Goal: Communication & Community: Participate in discussion

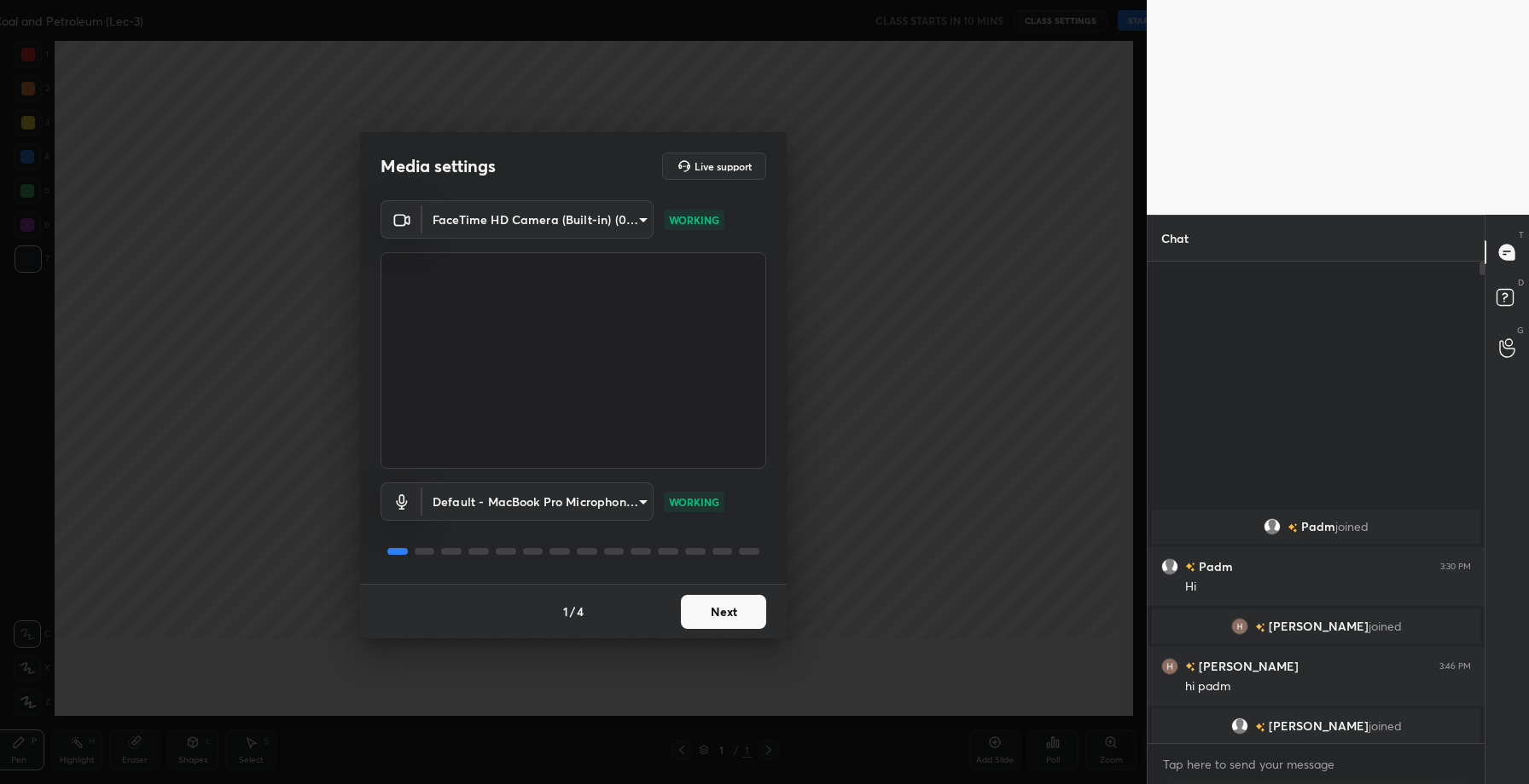
scroll to position [6, 6]
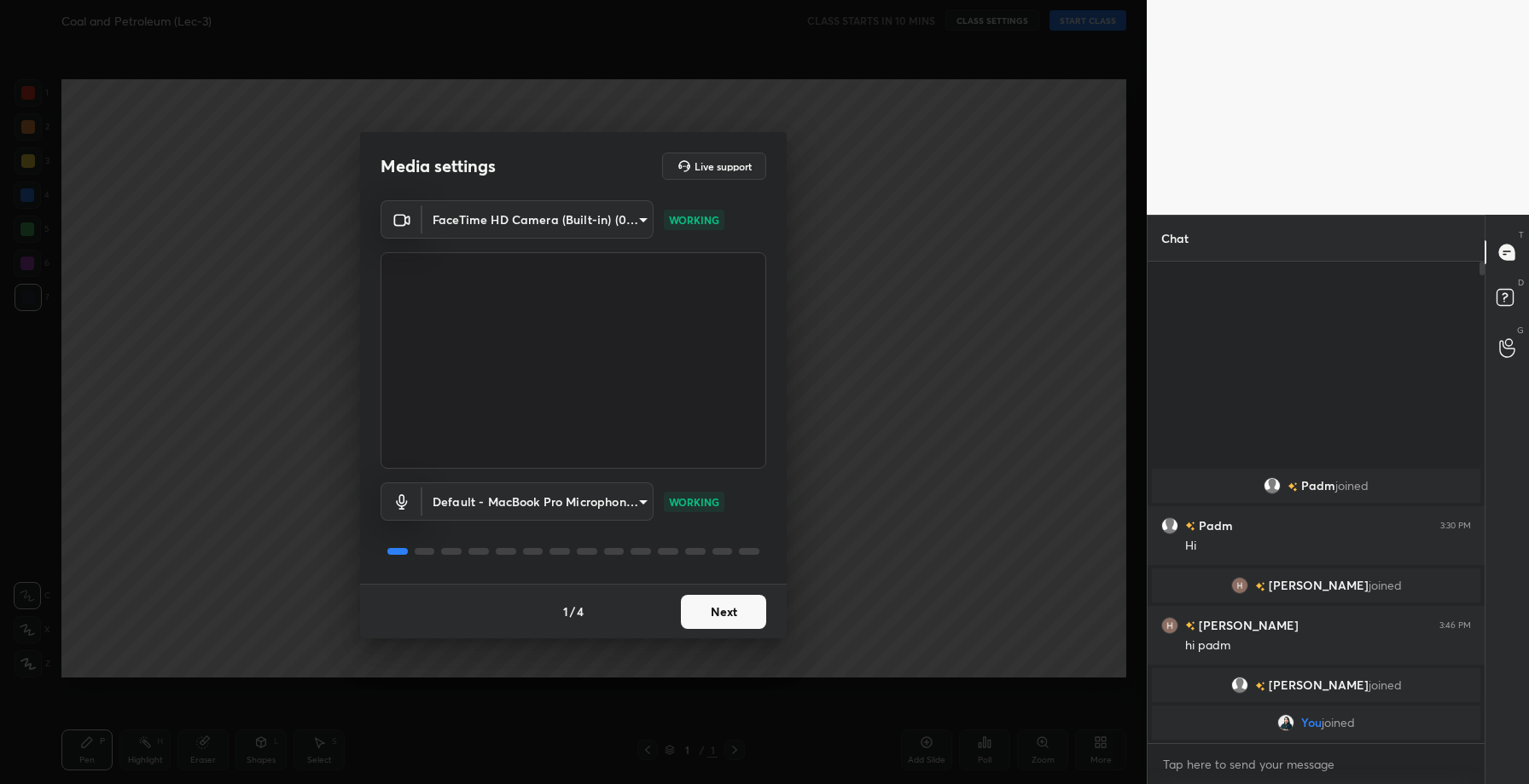
click at [723, 604] on button "Next" at bounding box center [724, 612] width 85 height 34
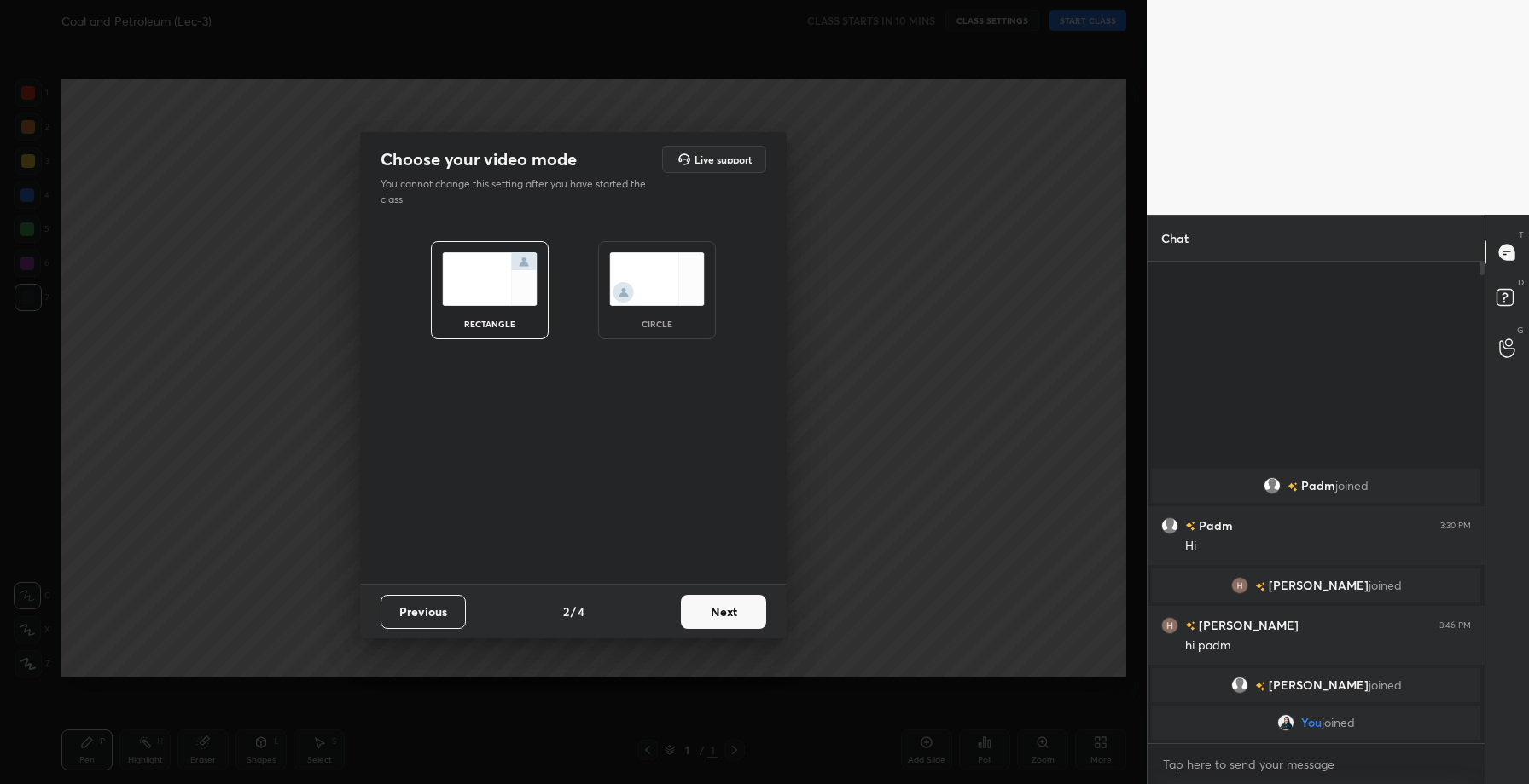
click at [723, 604] on button "Next" at bounding box center [724, 612] width 85 height 34
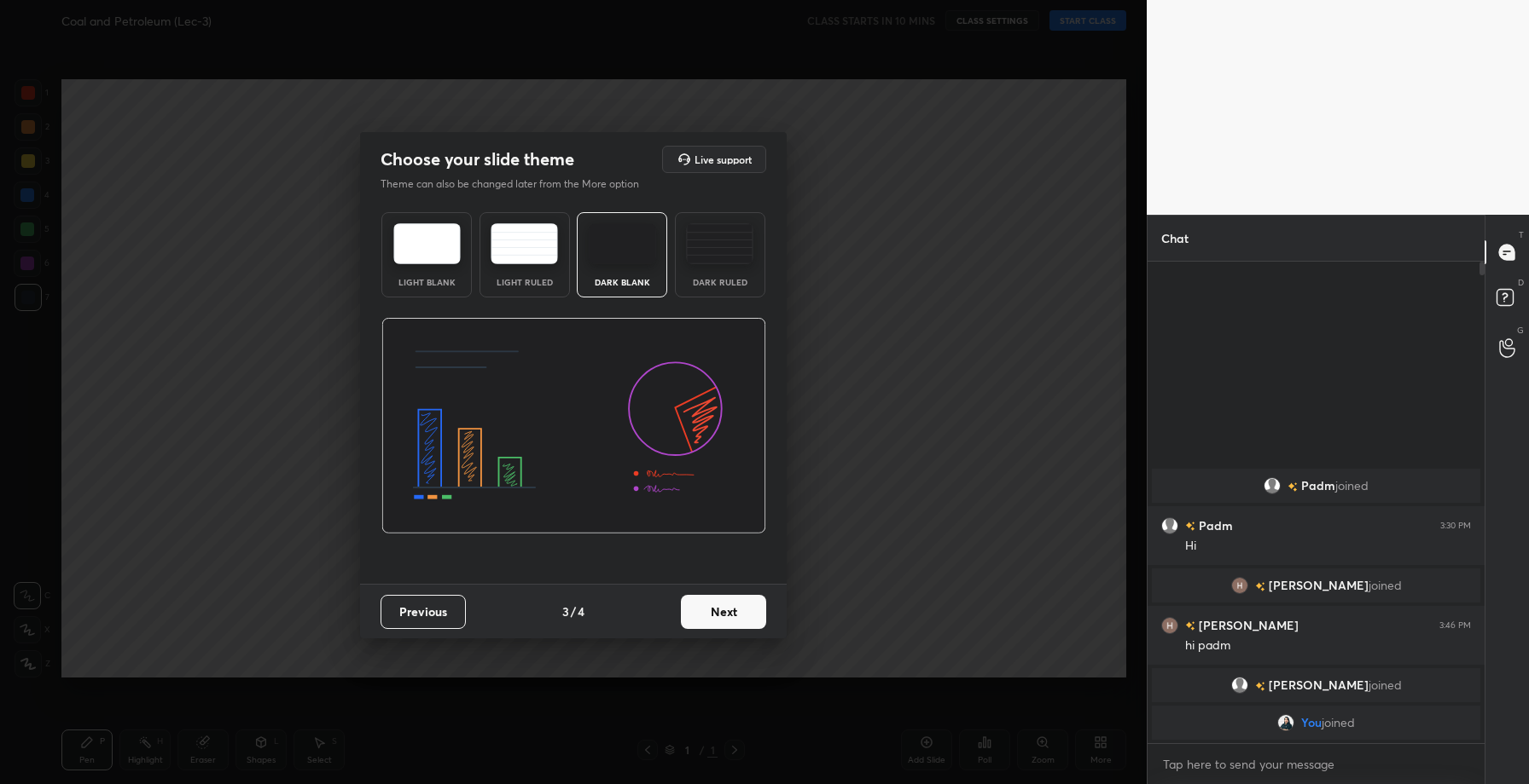
click at [723, 604] on button "Next" at bounding box center [724, 612] width 85 height 34
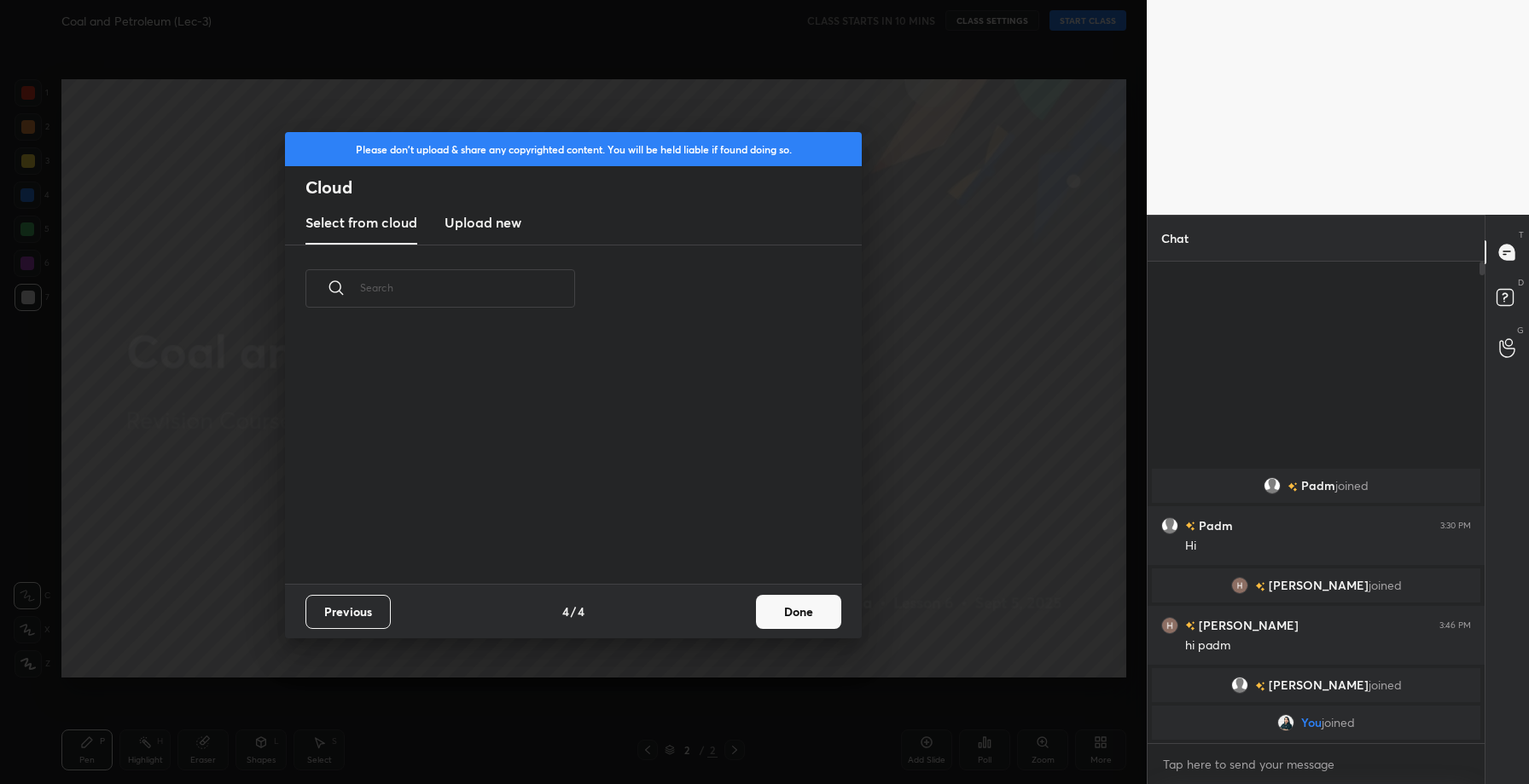
scroll to position [252, 547]
click at [479, 238] on new "Upload new" at bounding box center [482, 223] width 76 height 43
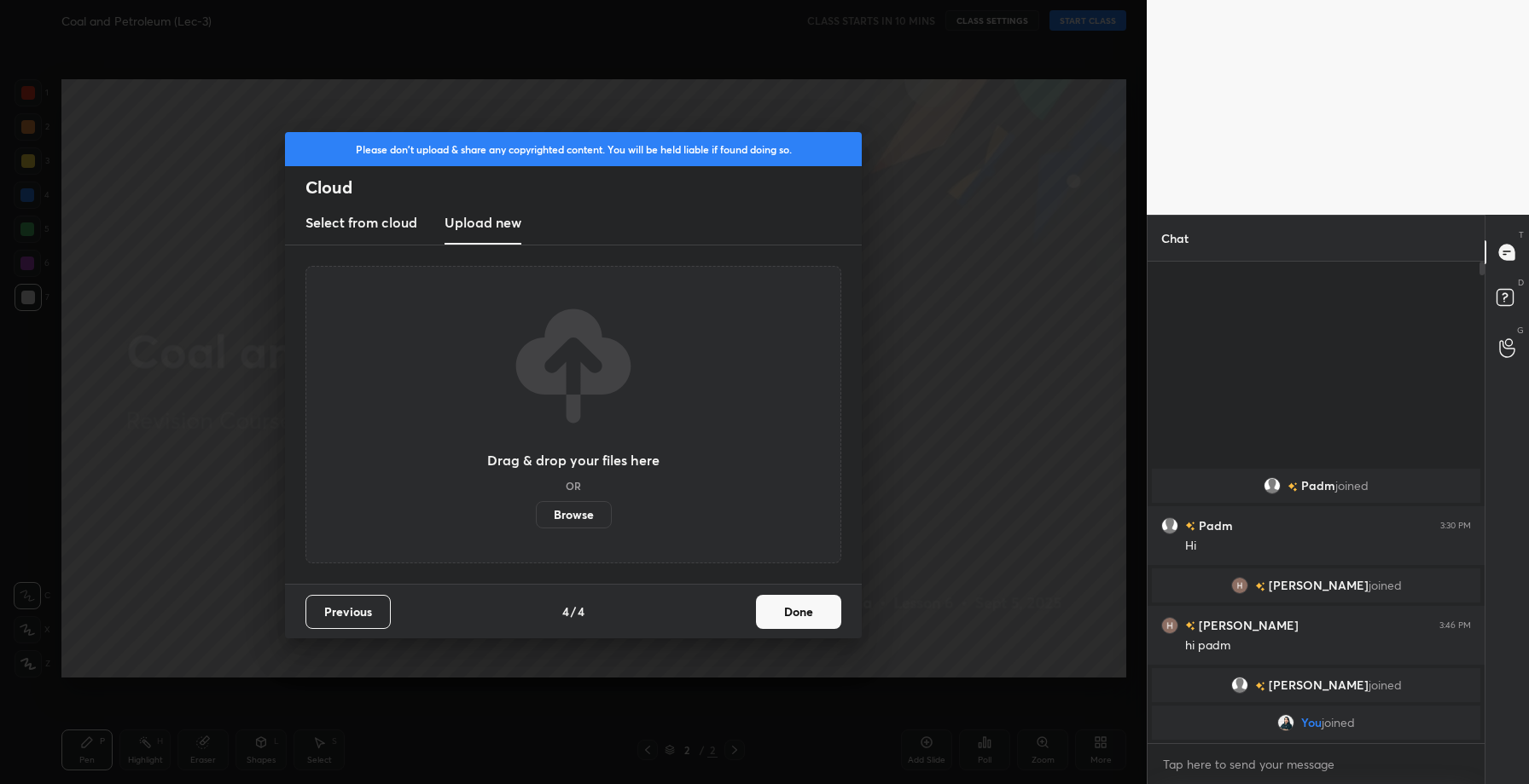
click at [555, 524] on label "Browse" at bounding box center [573, 515] width 76 height 28
click at [535, 524] on input "Browse" at bounding box center [535, 515] width 0 height 28
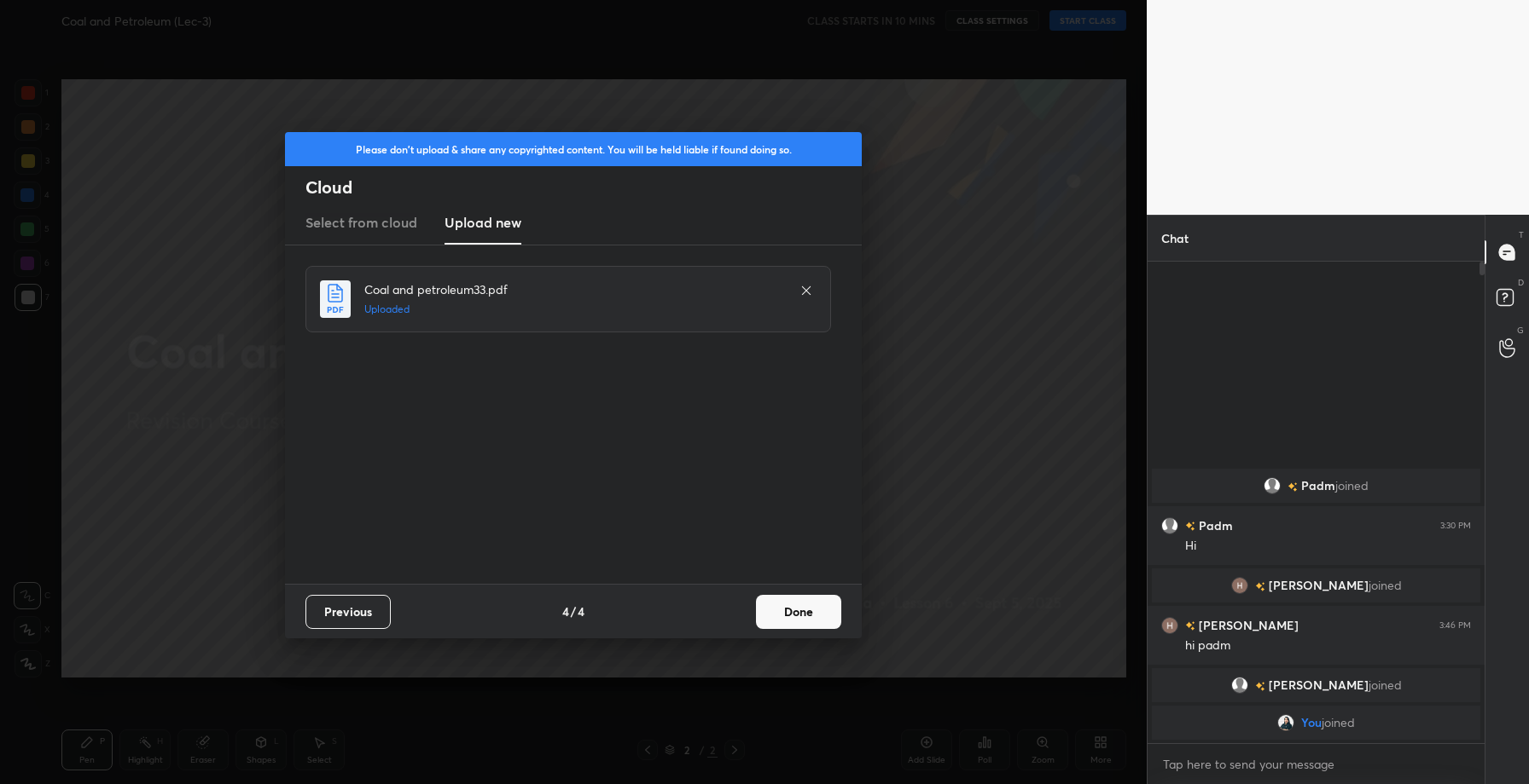
click at [797, 611] on button "Done" at bounding box center [798, 612] width 85 height 34
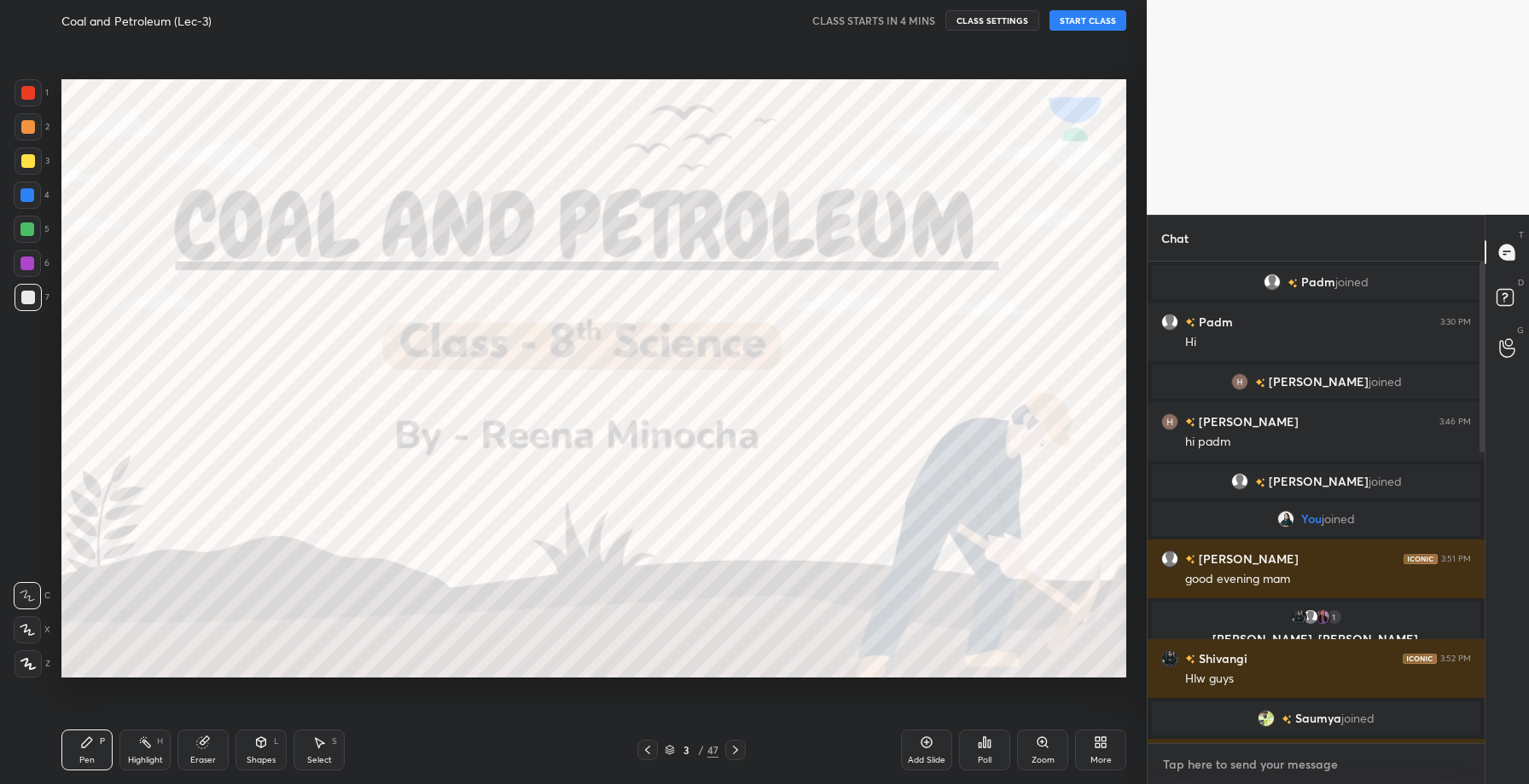
click at [1207, 766] on textarea at bounding box center [1316, 765] width 309 height 28
type textarea "x"
type textarea "H"
type textarea "x"
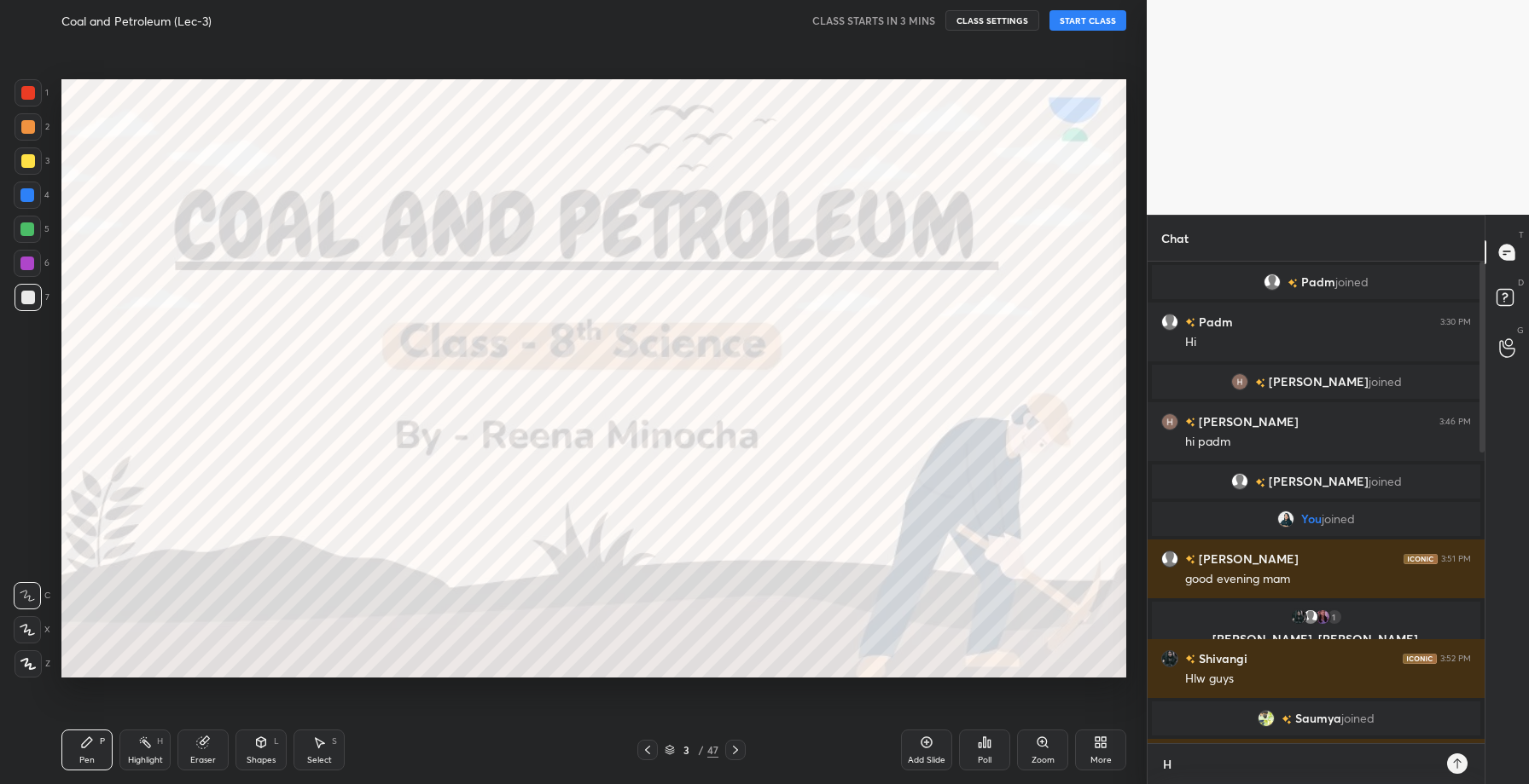
type textarea "Hi"
type textarea "x"
type textarea "Hi"
type textarea "x"
type textarea "Hi R"
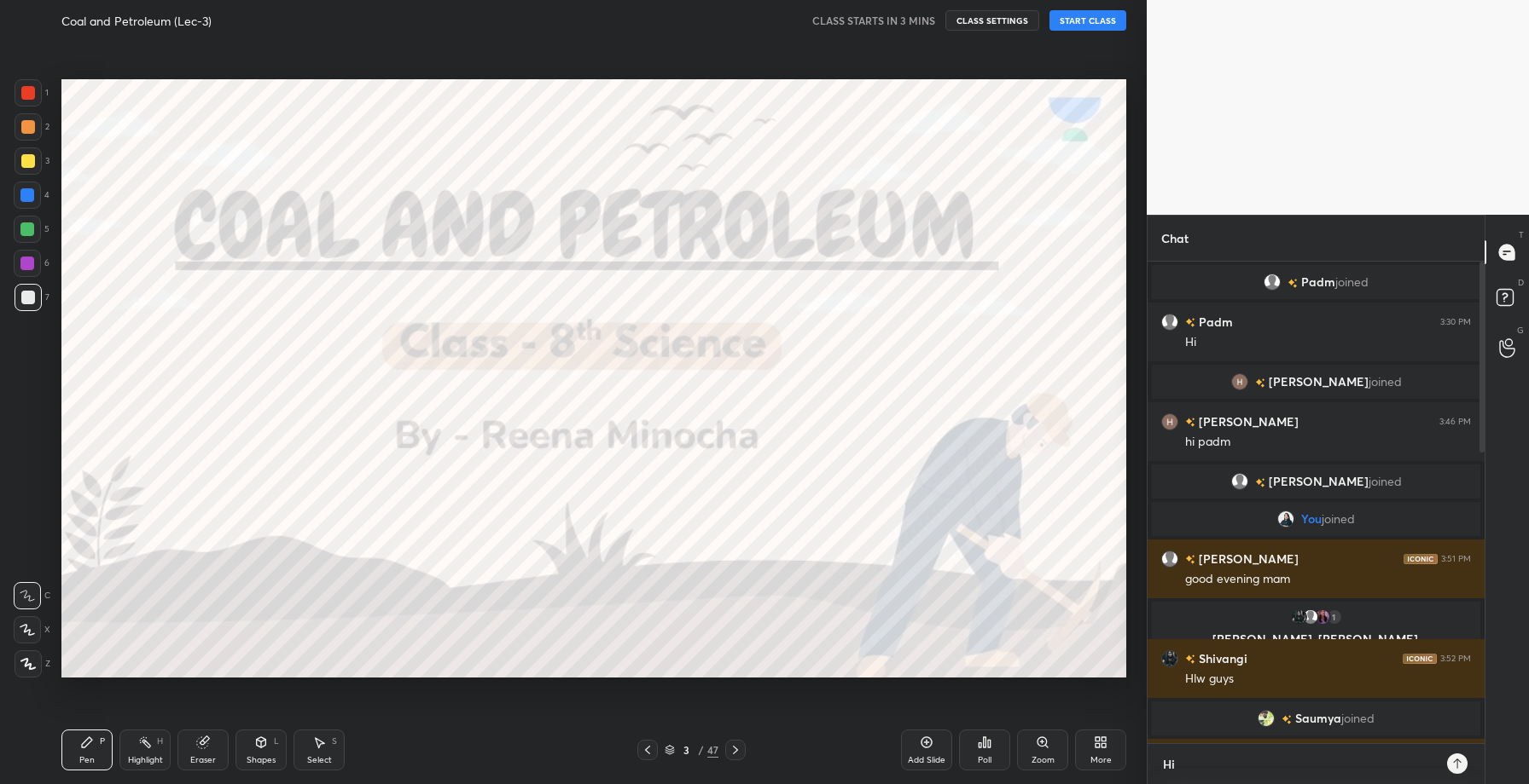
type textarea "x"
type textarea "Hi"
type textarea "x"
type textarea "Hi S"
type textarea "x"
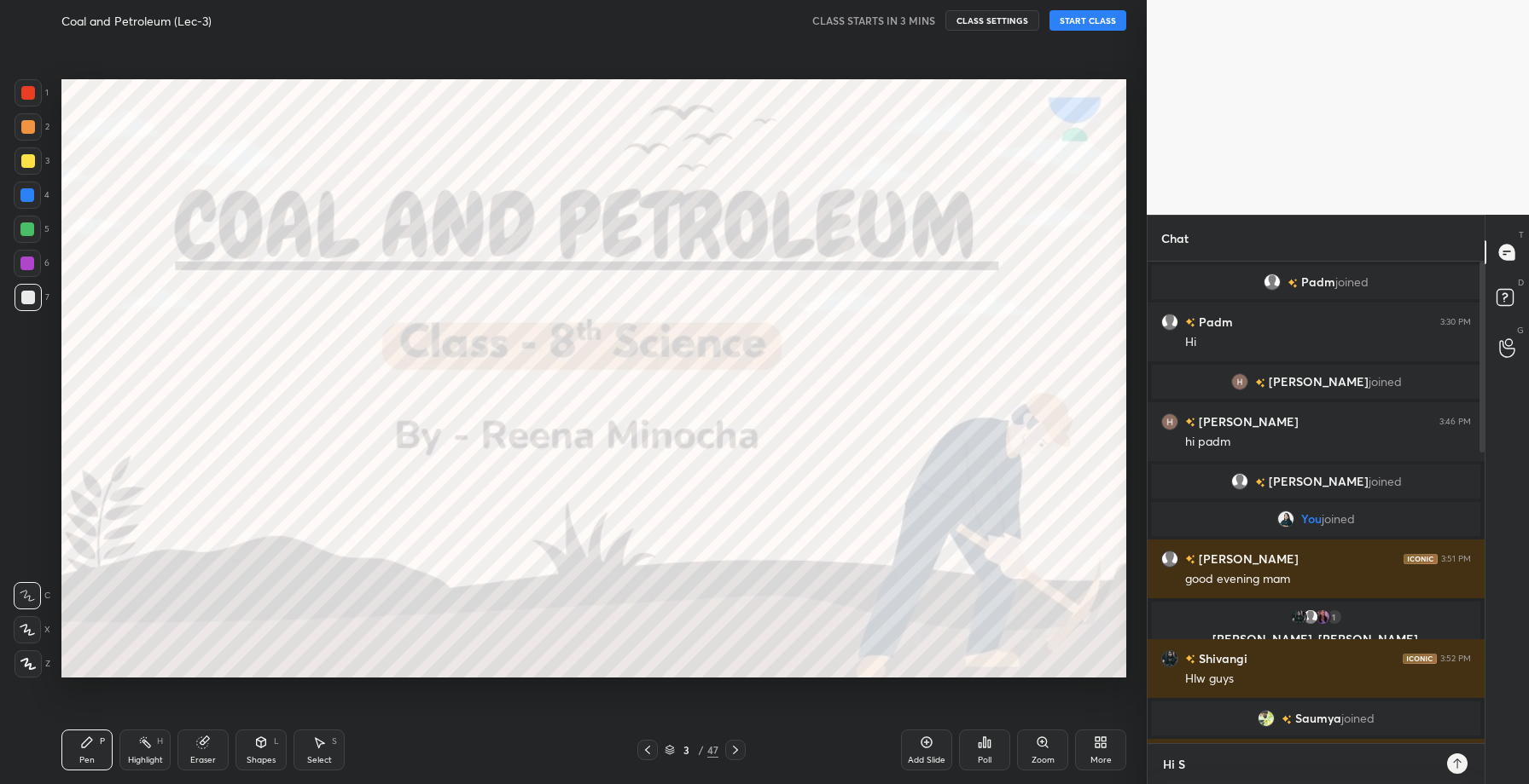
type textarea "Hi St"
type textarea "x"
type textarea "Hi Stu"
type textarea "x"
type textarea "Hi Stud"
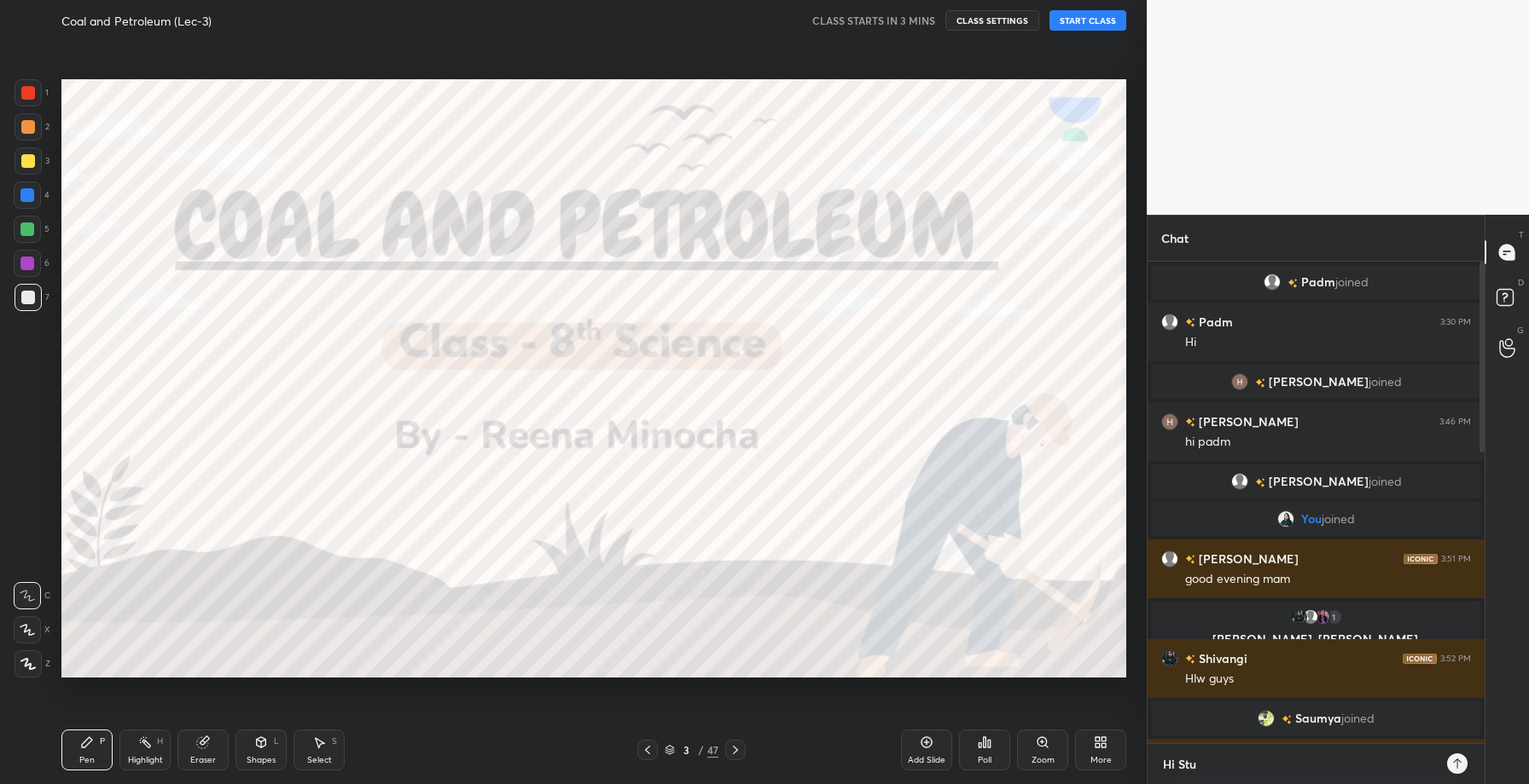
type textarea "x"
type textarea "Hi Stude"
type textarea "x"
type textarea "Hi Studen"
type textarea "x"
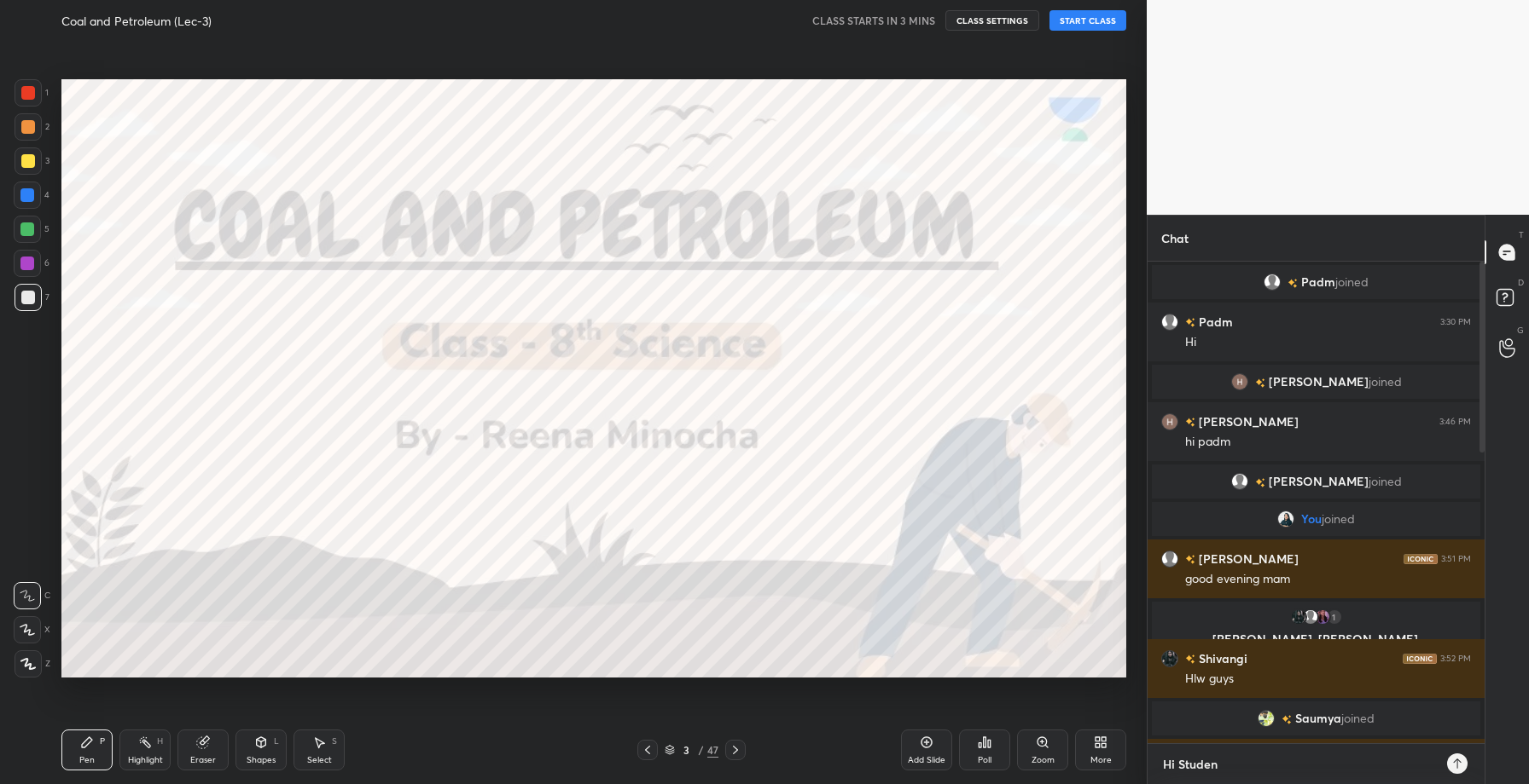
type textarea "Hi Student"
type textarea "x"
type textarea "Hi Students"
type textarea "x"
type textarea "Hi Students"
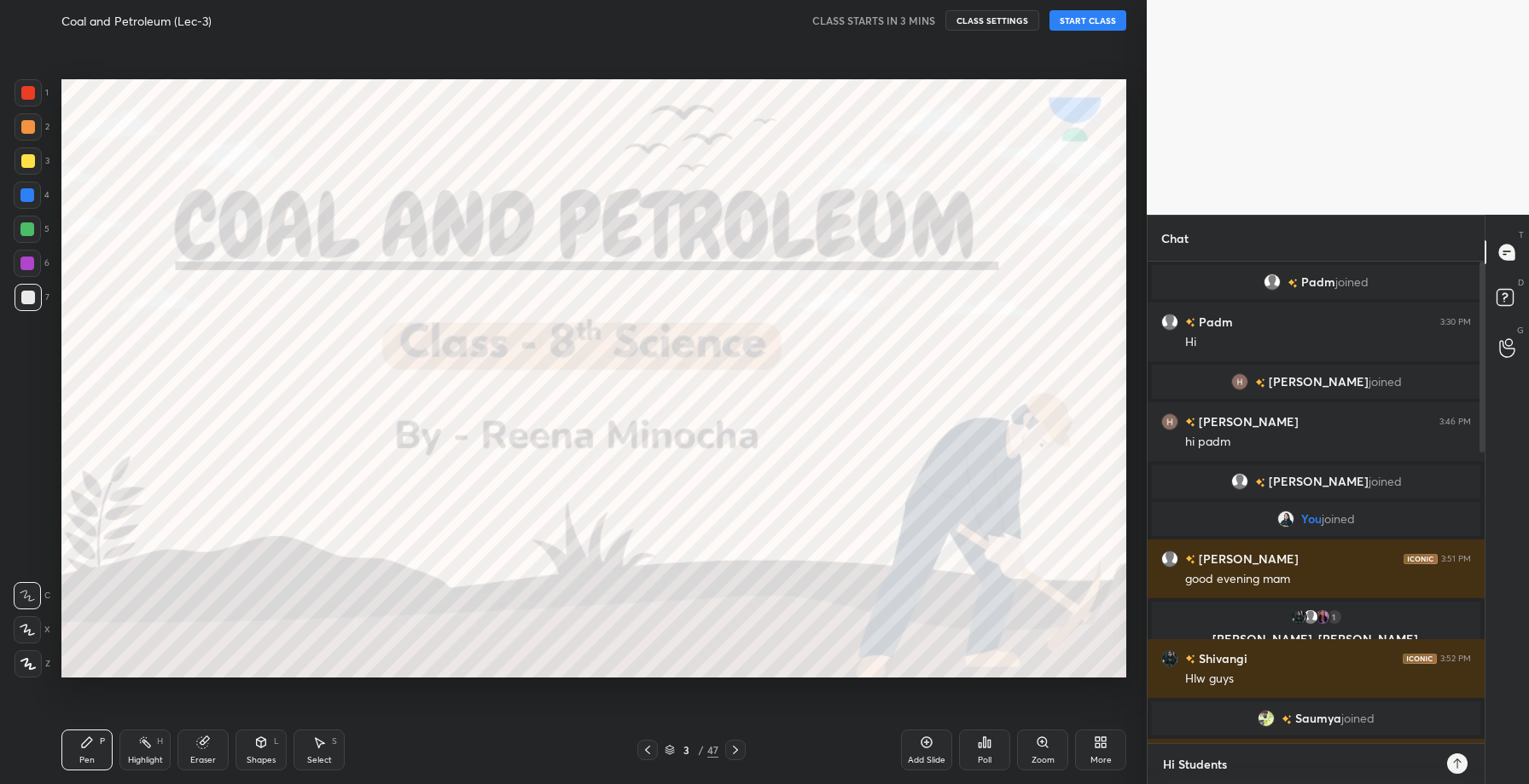
type textarea "x"
type textarea "Hi Students"
type textarea "x"
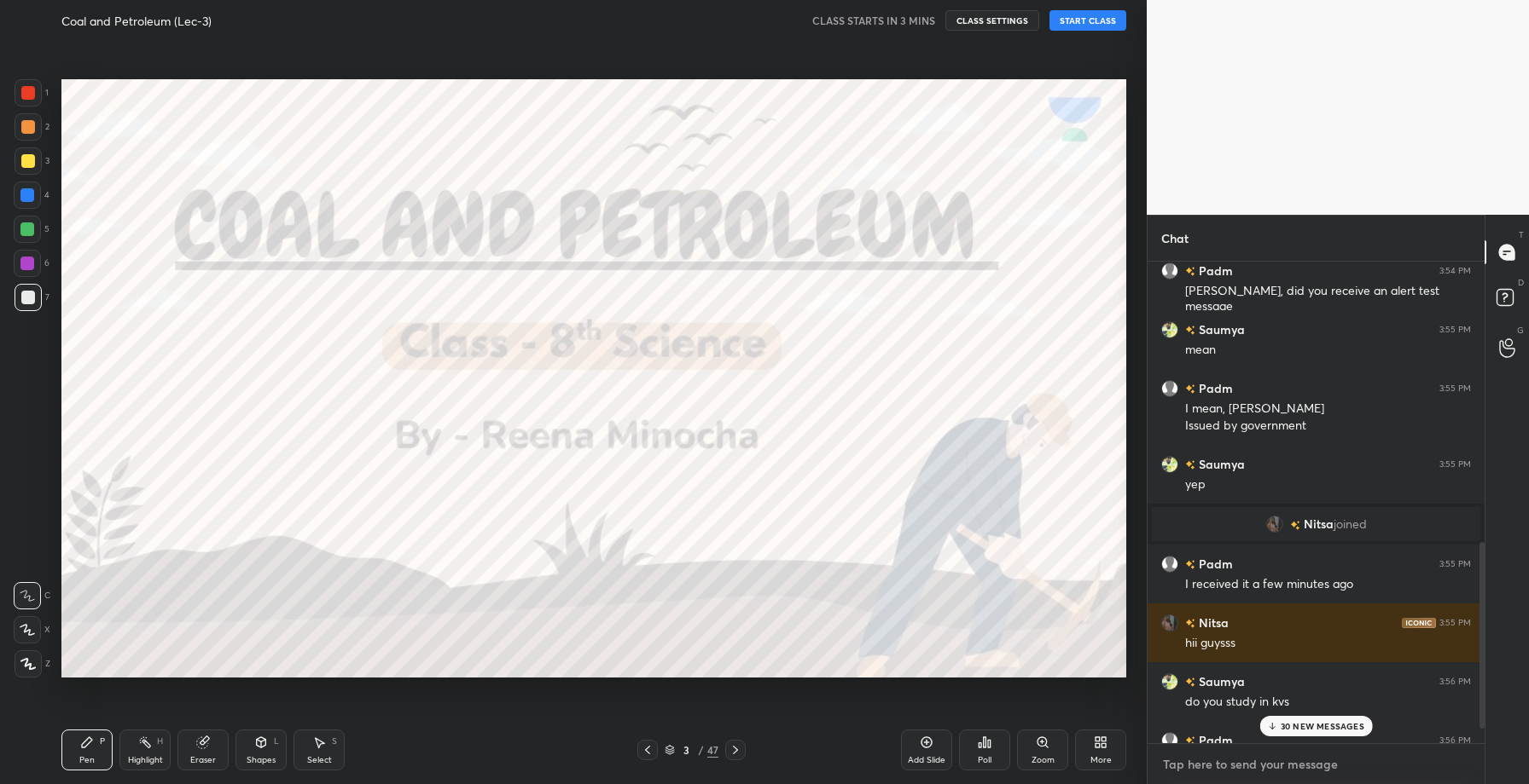
scroll to position [1029, 0]
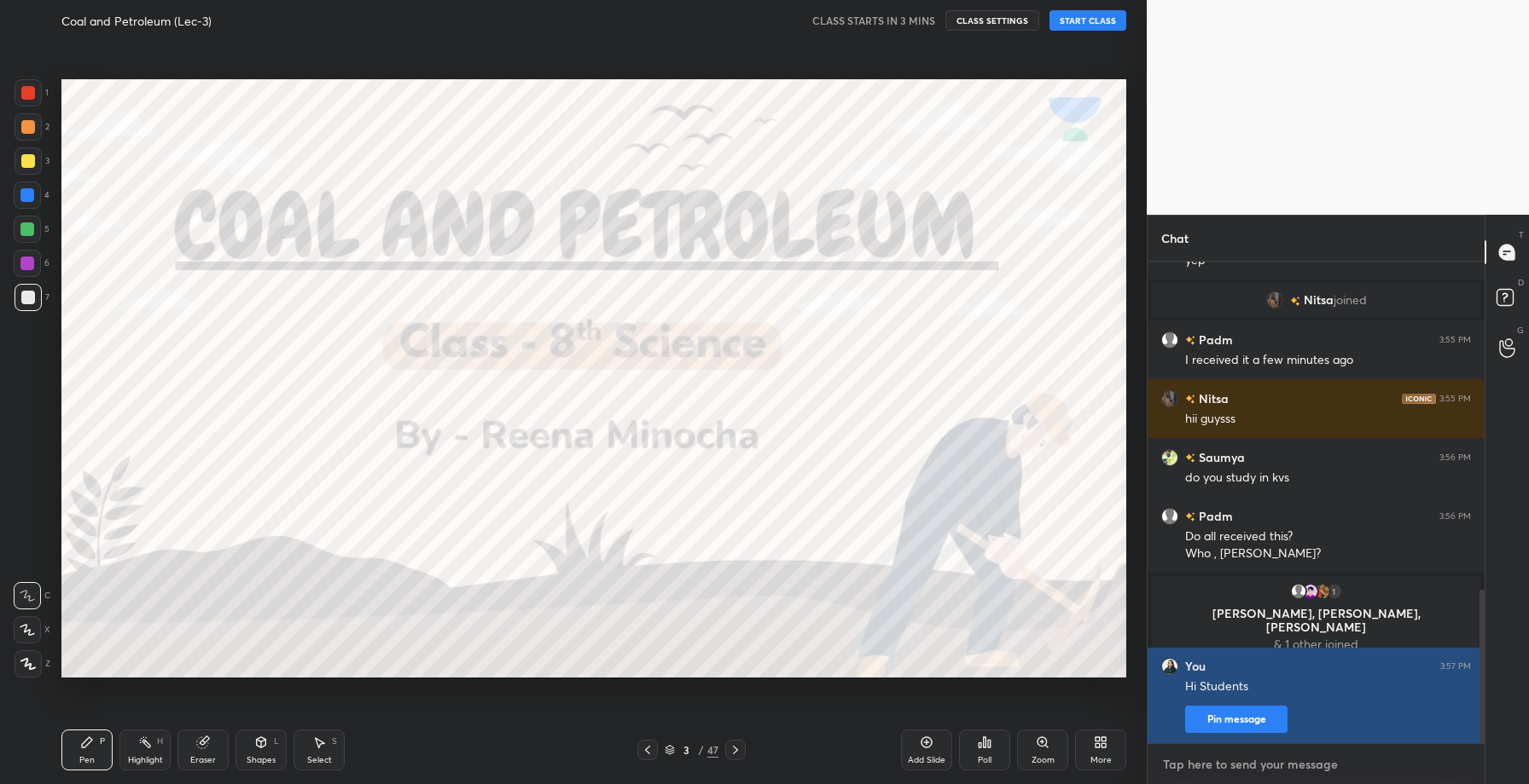
type textarea "W"
type textarea "x"
type textarea "We"
type textarea "x"
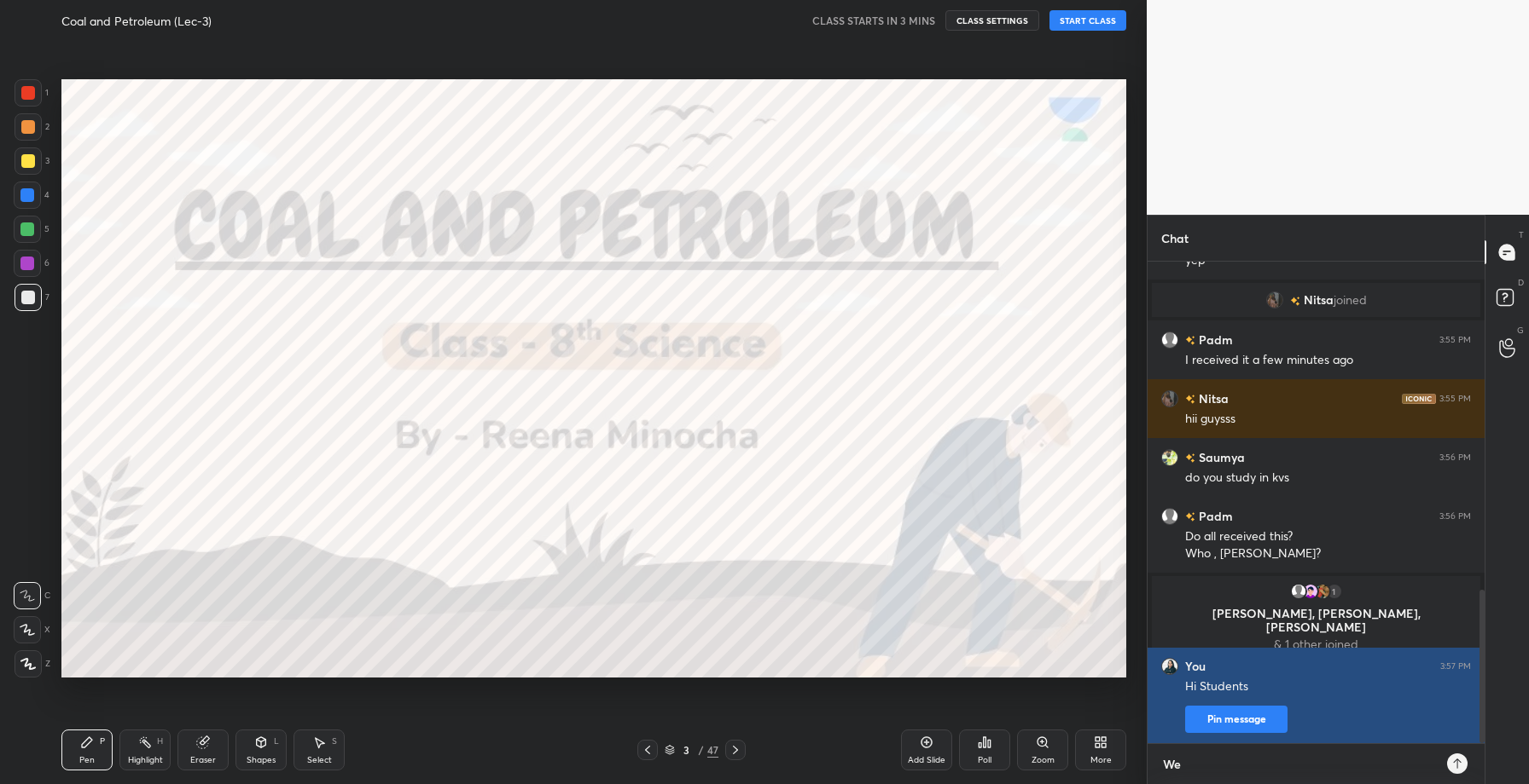
type textarea "We"
type textarea "x"
type textarea "We w"
type textarea "x"
type textarea "We wi"
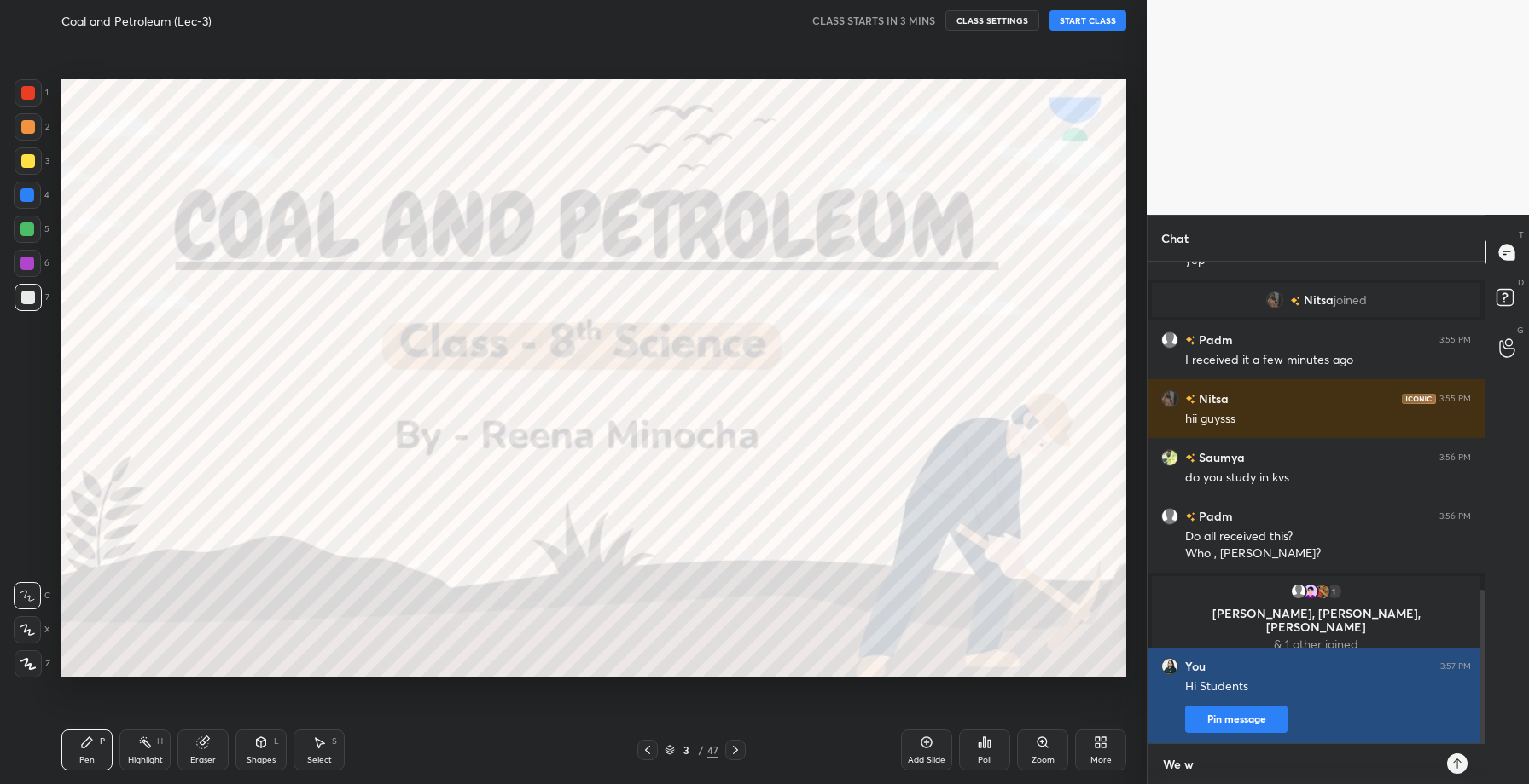
type textarea "x"
type textarea "We wil"
type textarea "x"
type textarea "We will"
type textarea "x"
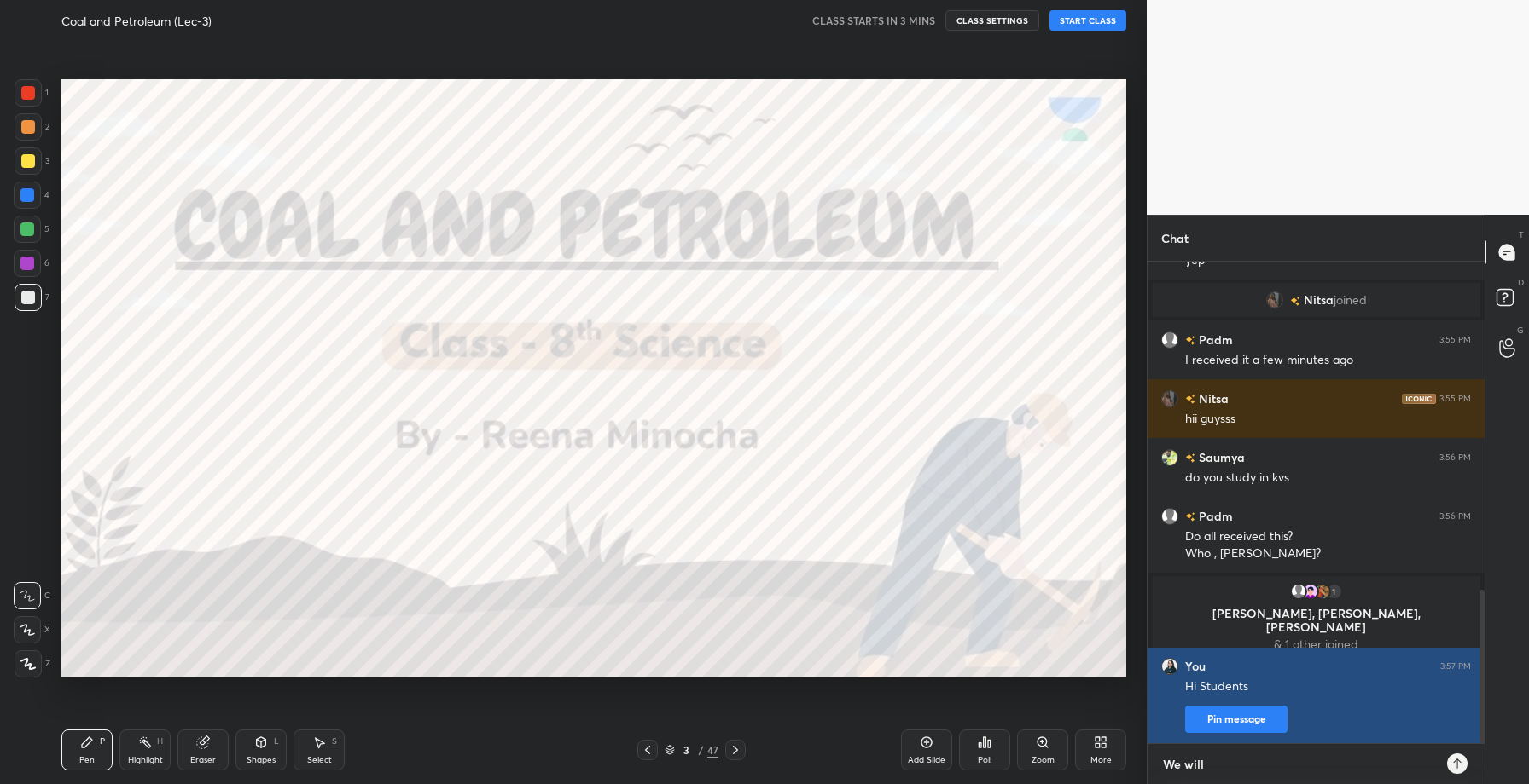
type textarea "We will"
type textarea "x"
type textarea "We will b"
type textarea "x"
type textarea "We will bw"
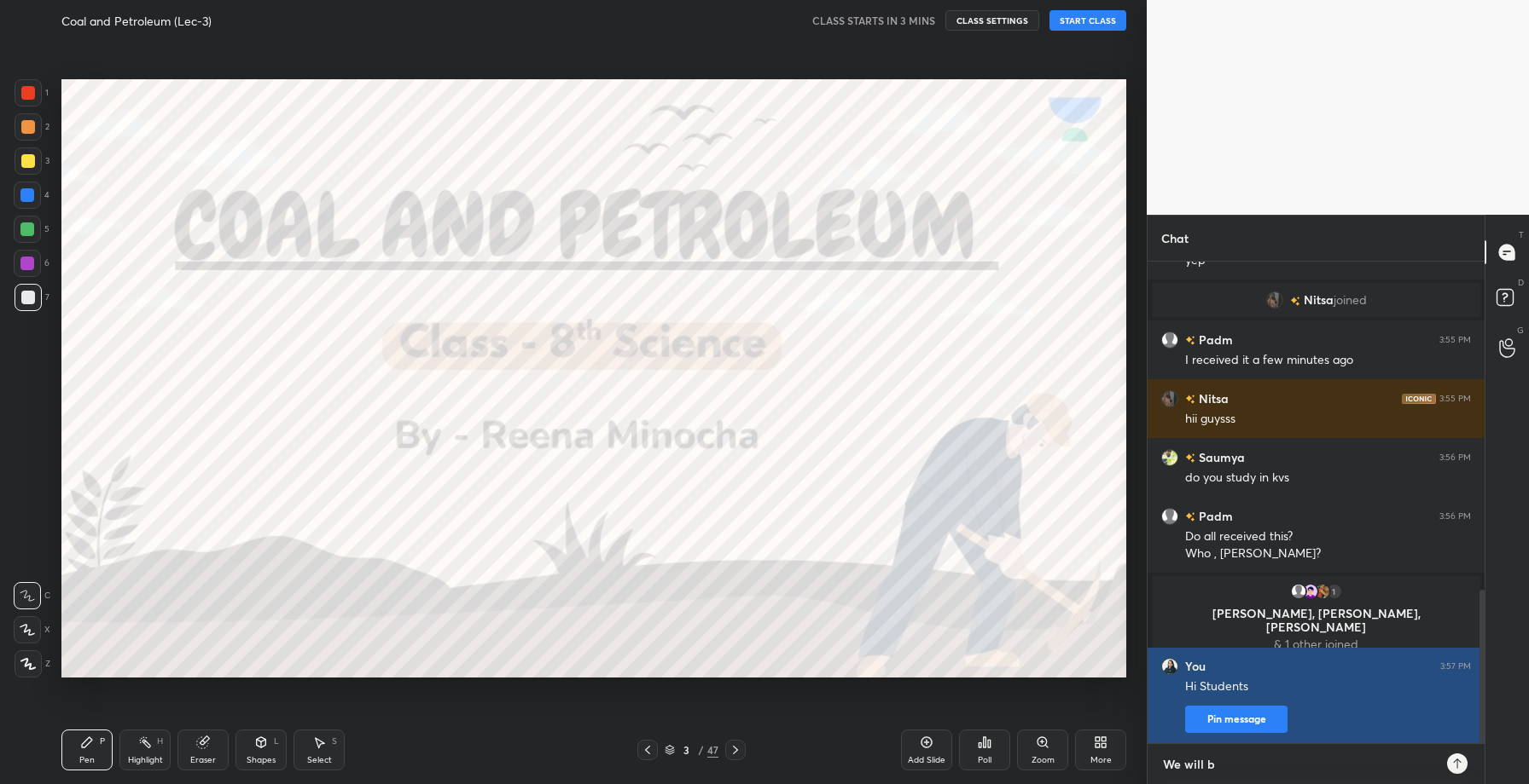
type textarea "x"
type textarea "We will bw"
type textarea "x"
type textarea "We will bw"
type textarea "x"
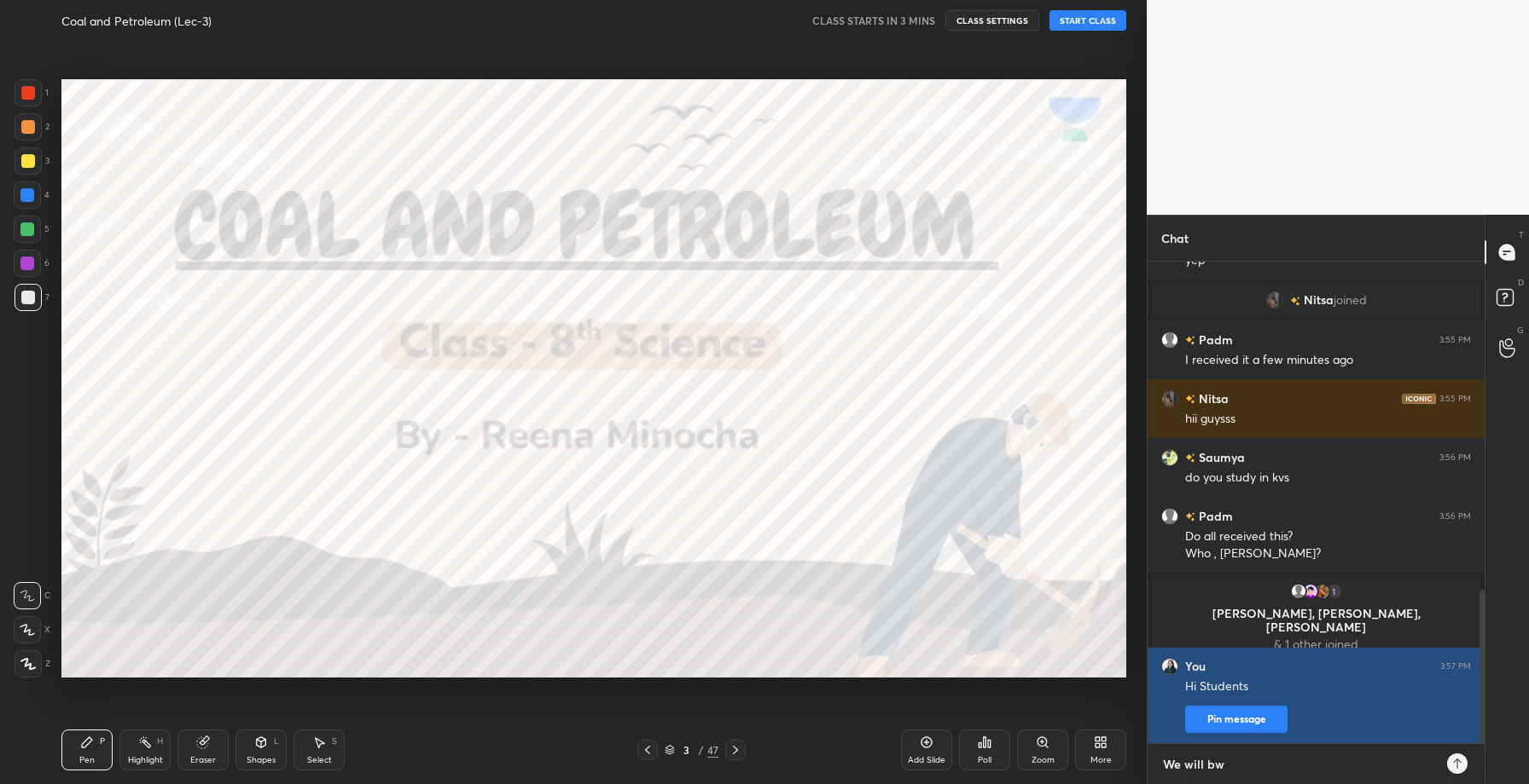
type textarea "We will b"
type textarea "x"
type textarea "We will be"
type textarea "x"
type textarea "We will be"
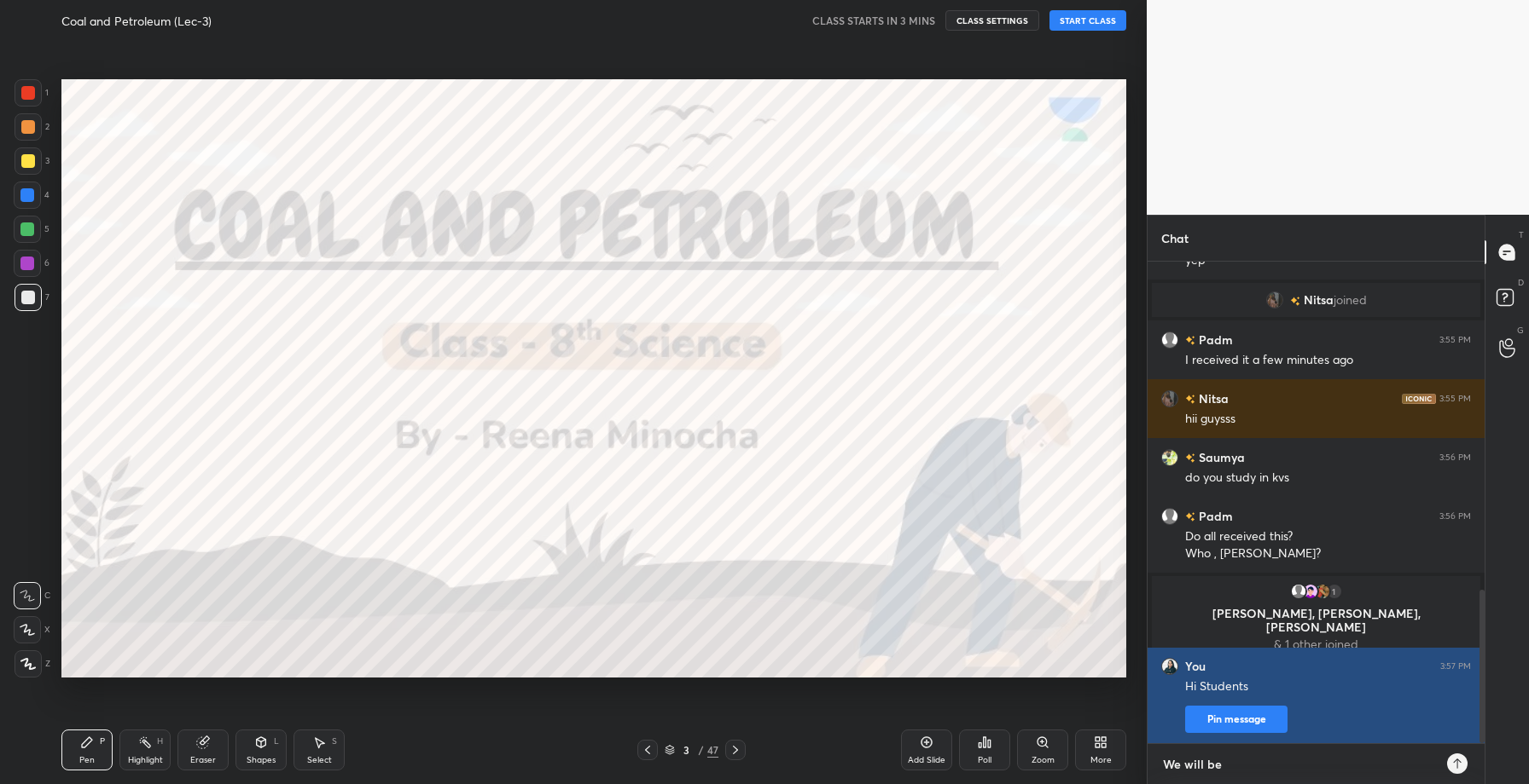
type textarea "x"
type textarea "We will be s"
type textarea "x"
type textarea "We will be st"
type textarea "x"
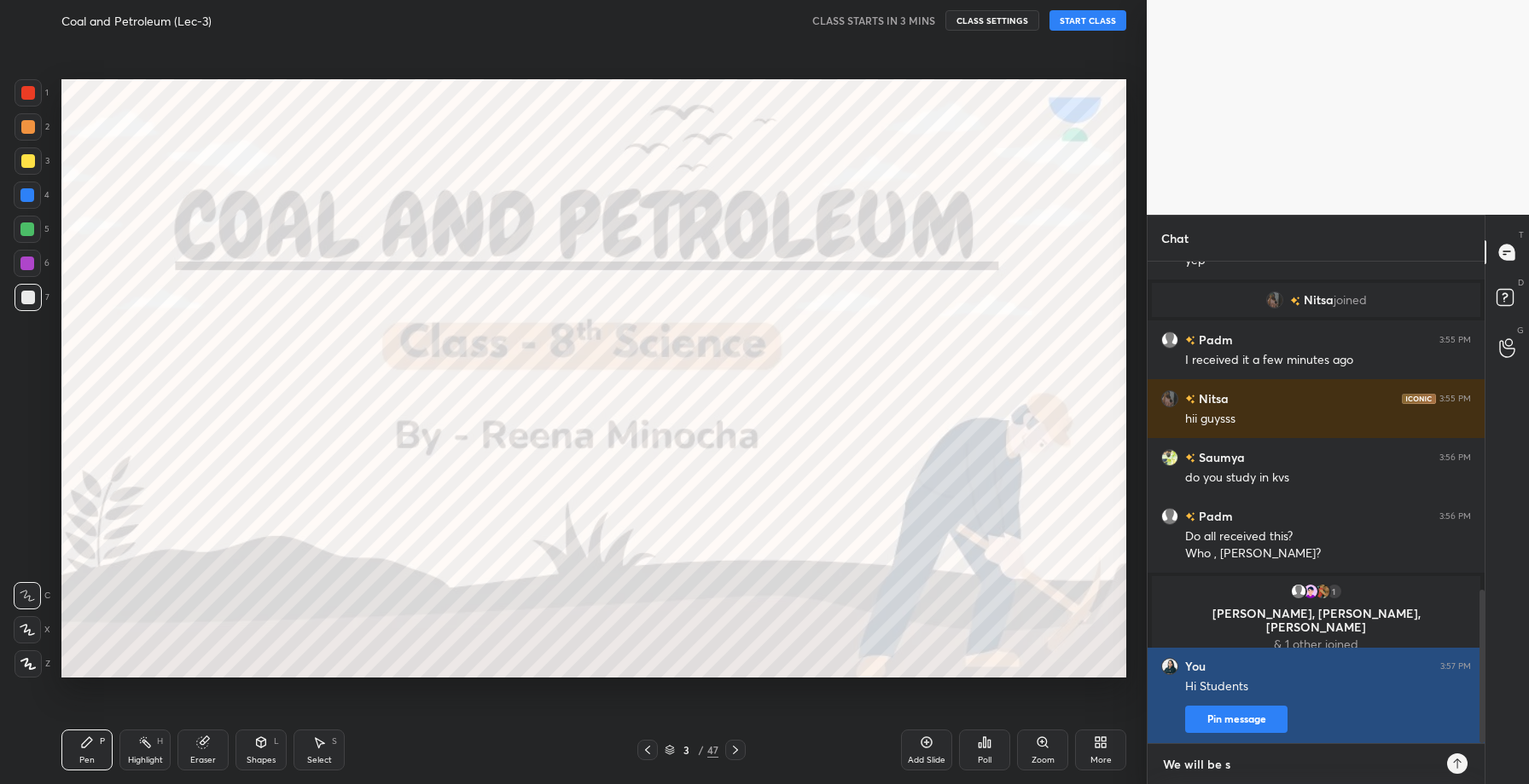
scroll to position [1088, 0]
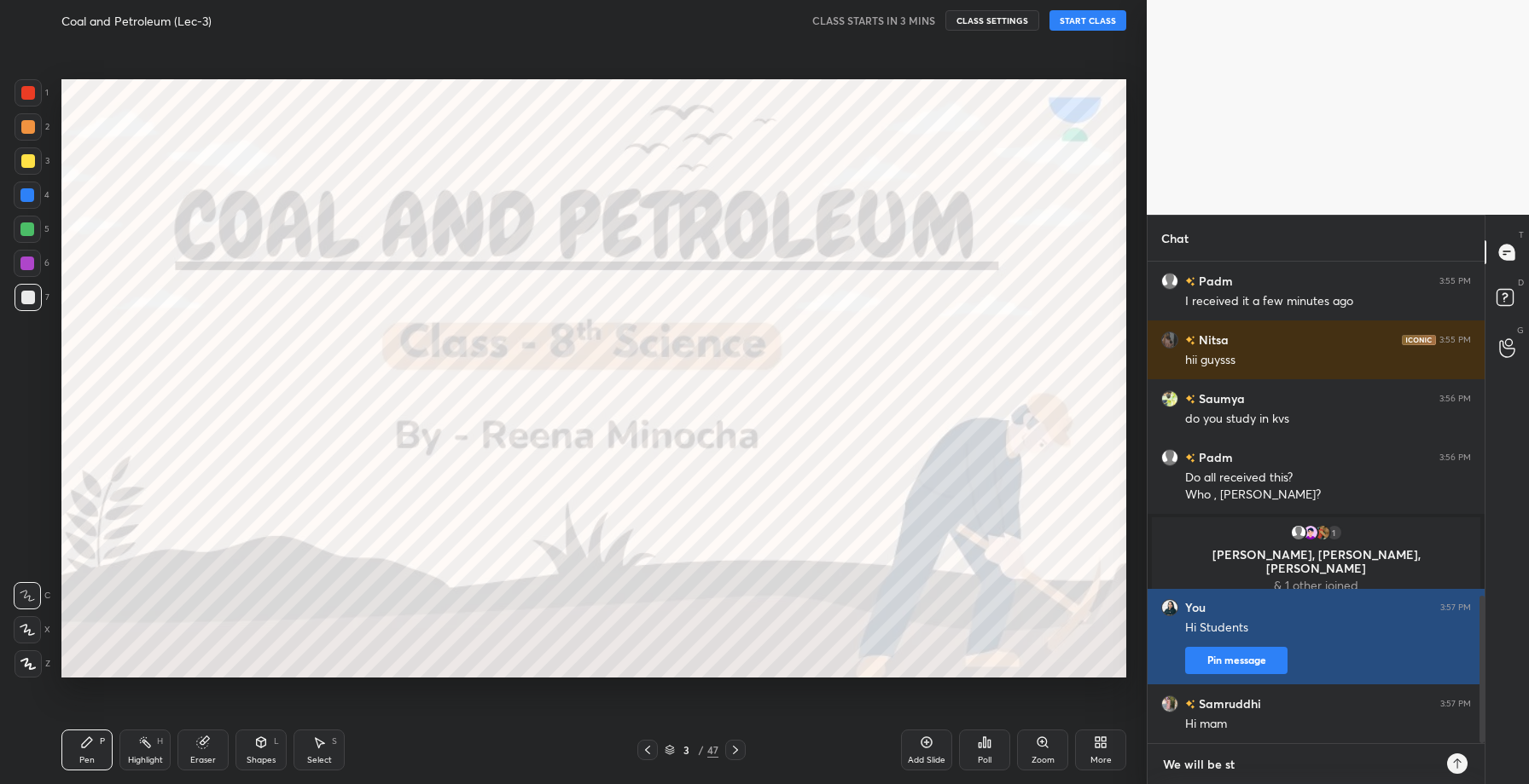
type textarea "We will be str"
type textarea "x"
type textarea "We will be st"
type textarea "x"
type textarea "We will be sta"
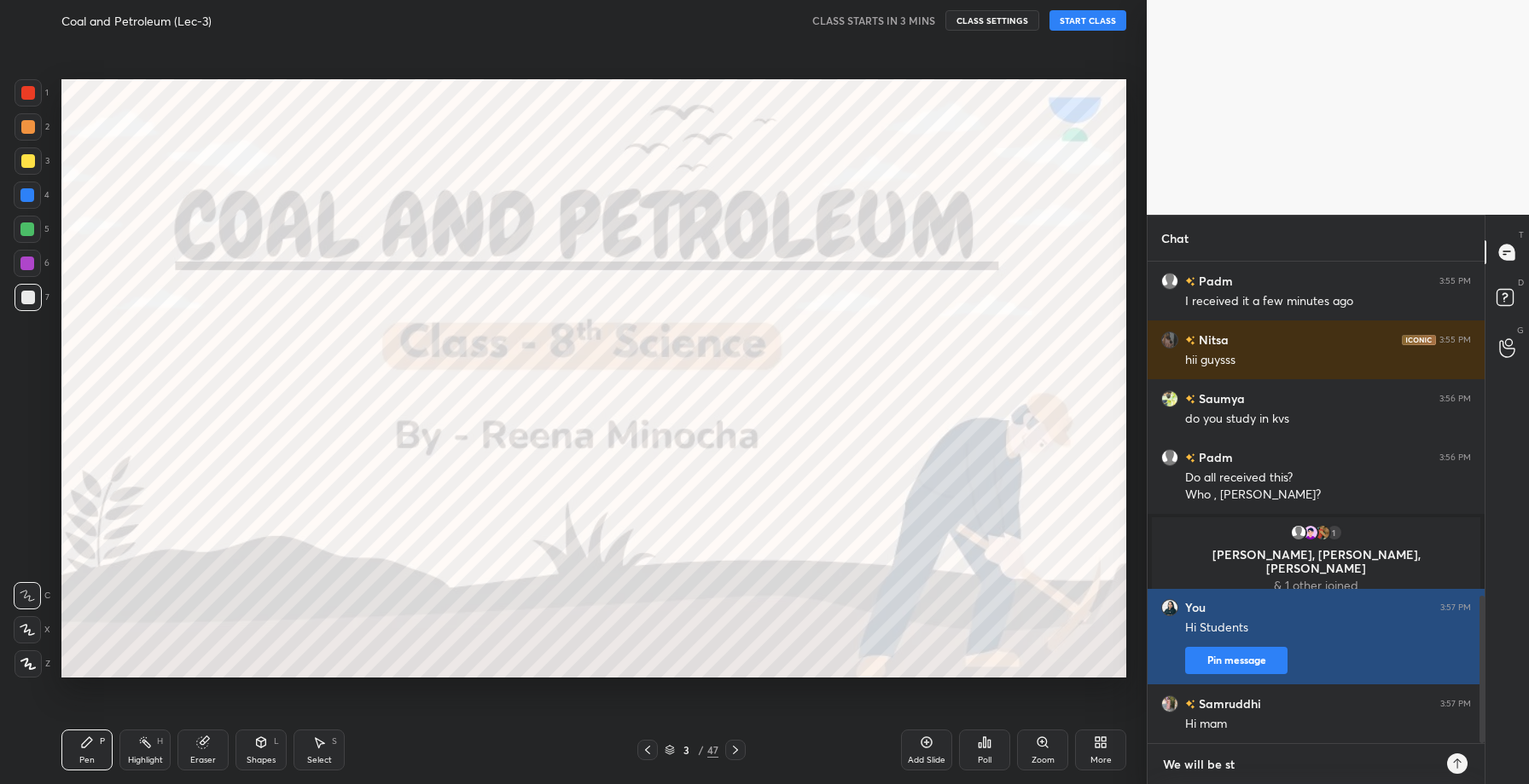
type textarea "x"
type textarea "We will be star"
type textarea "x"
type textarea "We will be start"
type textarea "x"
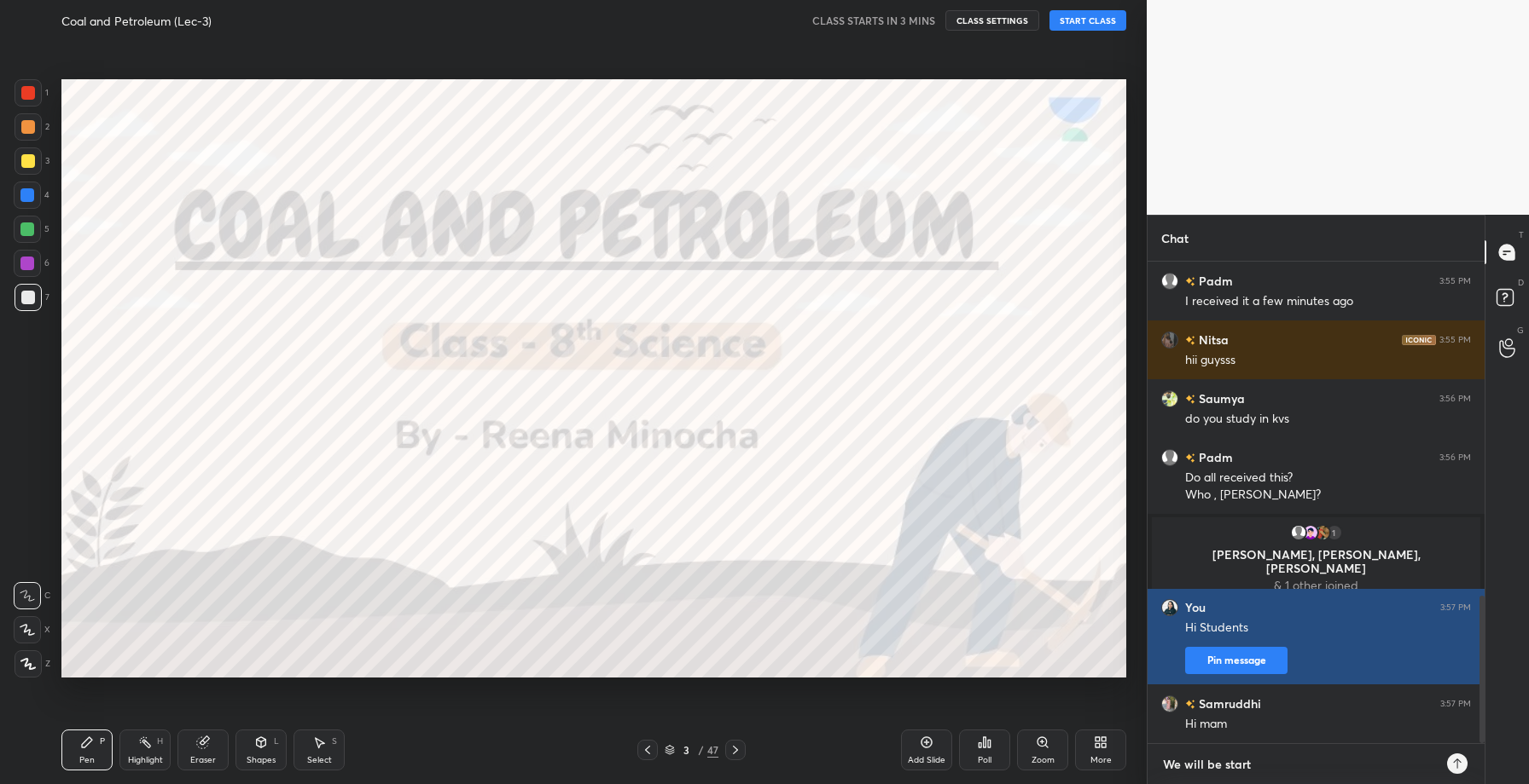
type textarea "We will be starti"
type textarea "x"
type textarea "We will be startin"
type textarea "x"
type textarea "We will be starting"
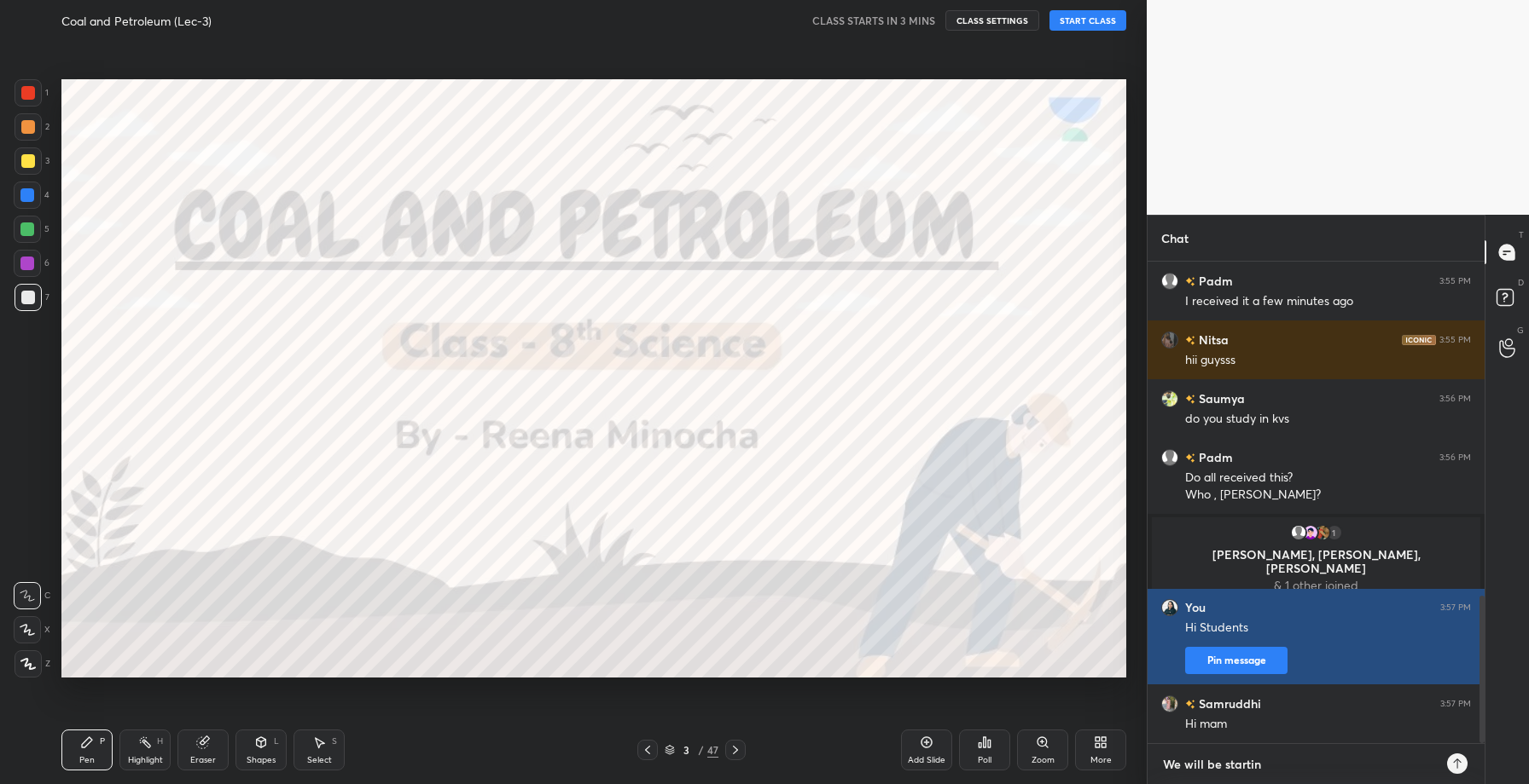
type textarea "x"
type textarea "We will be starting"
type textarea "x"
type textarea "We will be starting t"
type textarea "x"
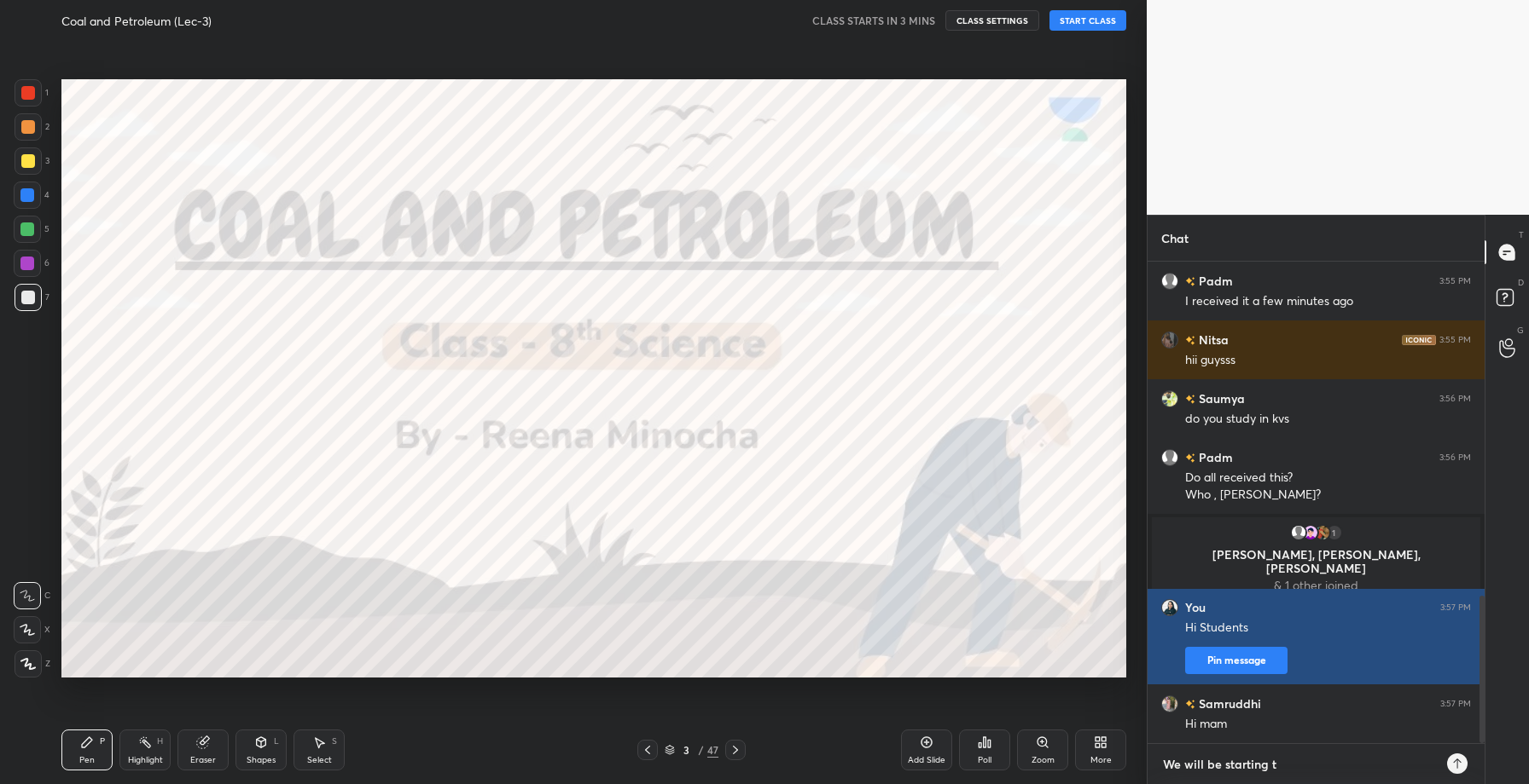
type textarea "We will be starting th"
type textarea "x"
type textarea "We will be starting the"
type textarea "x"
type textarea "We will be starting the"
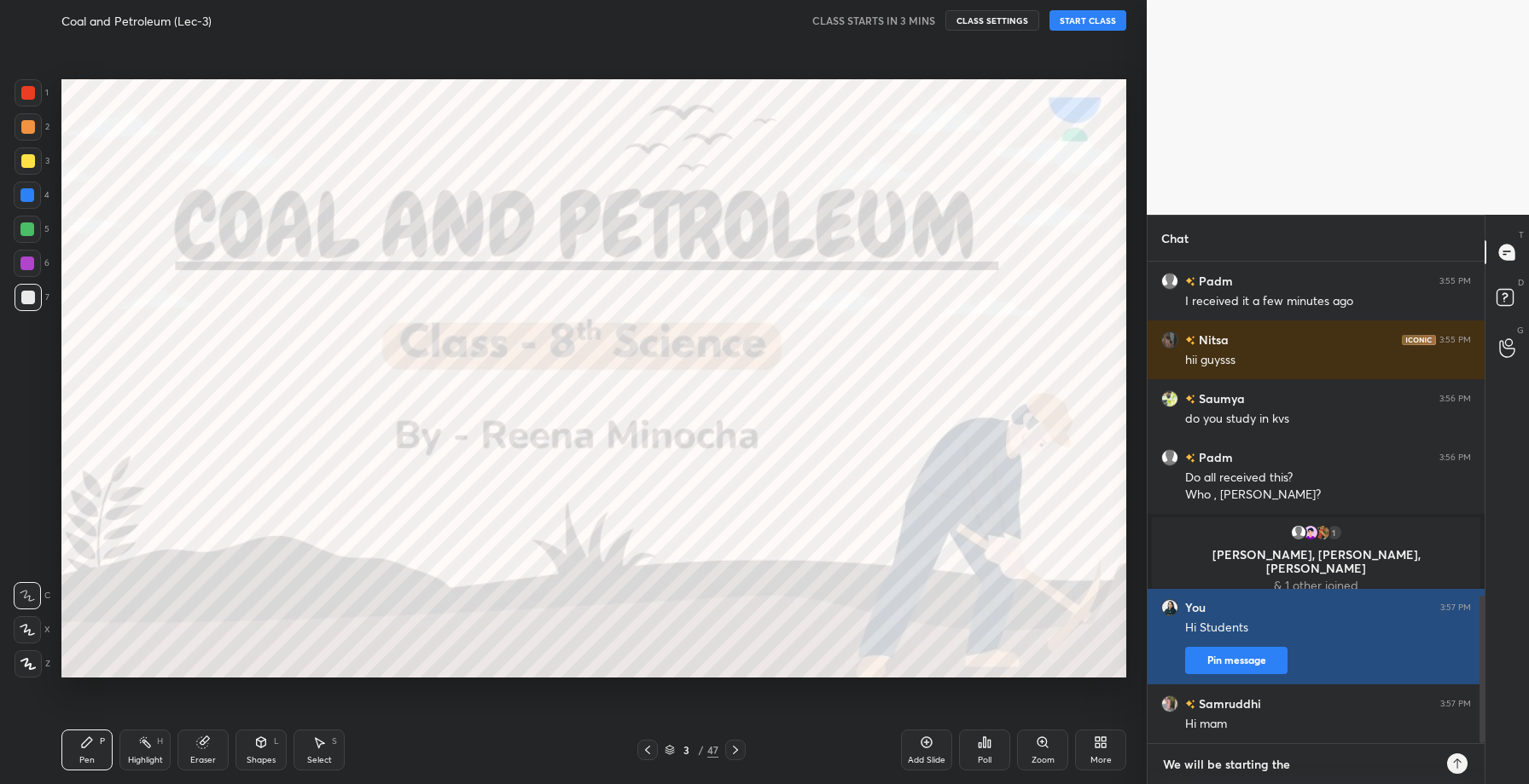
type textarea "x"
type textarea "We will be starting the c"
type textarea "x"
type textarea "We will be starting the c;"
type textarea "x"
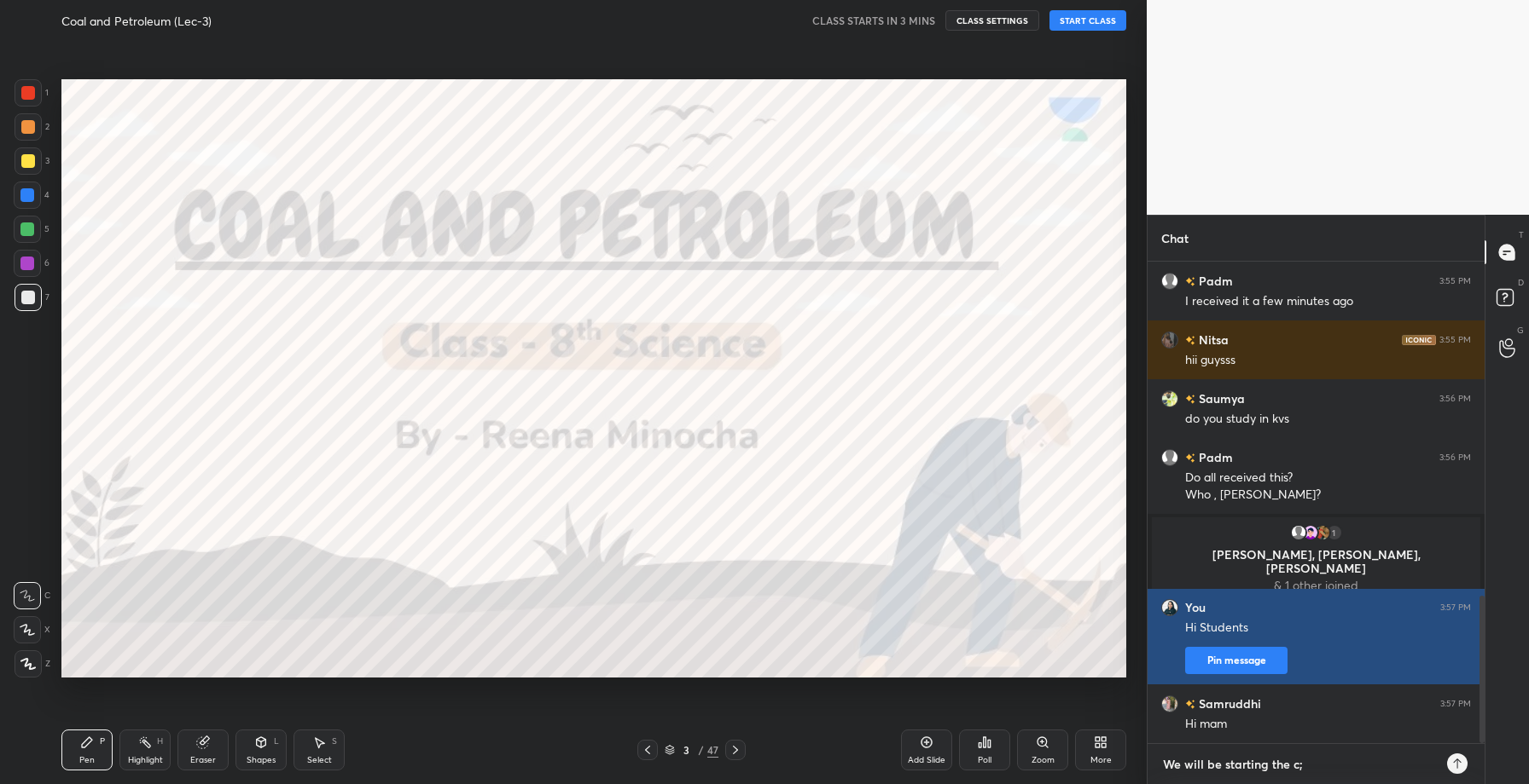
type textarea "We will be starting the c;a"
type textarea "x"
type textarea "We will be starting the c;"
type textarea "x"
type textarea "We will be starting the c"
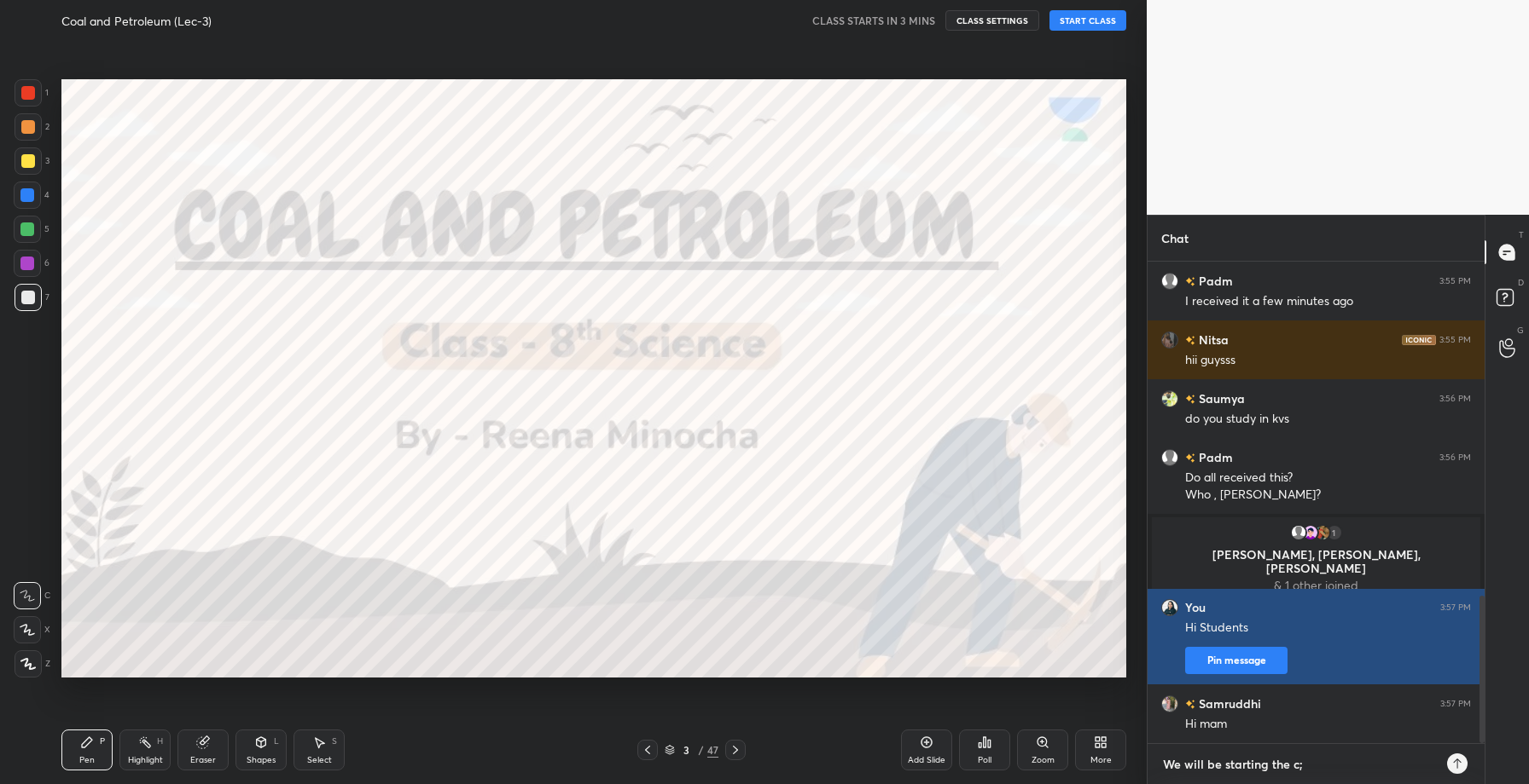
type textarea "x"
type textarea "We will be starting the cl"
type textarea "x"
type textarea "We will be starting the cla"
type textarea "x"
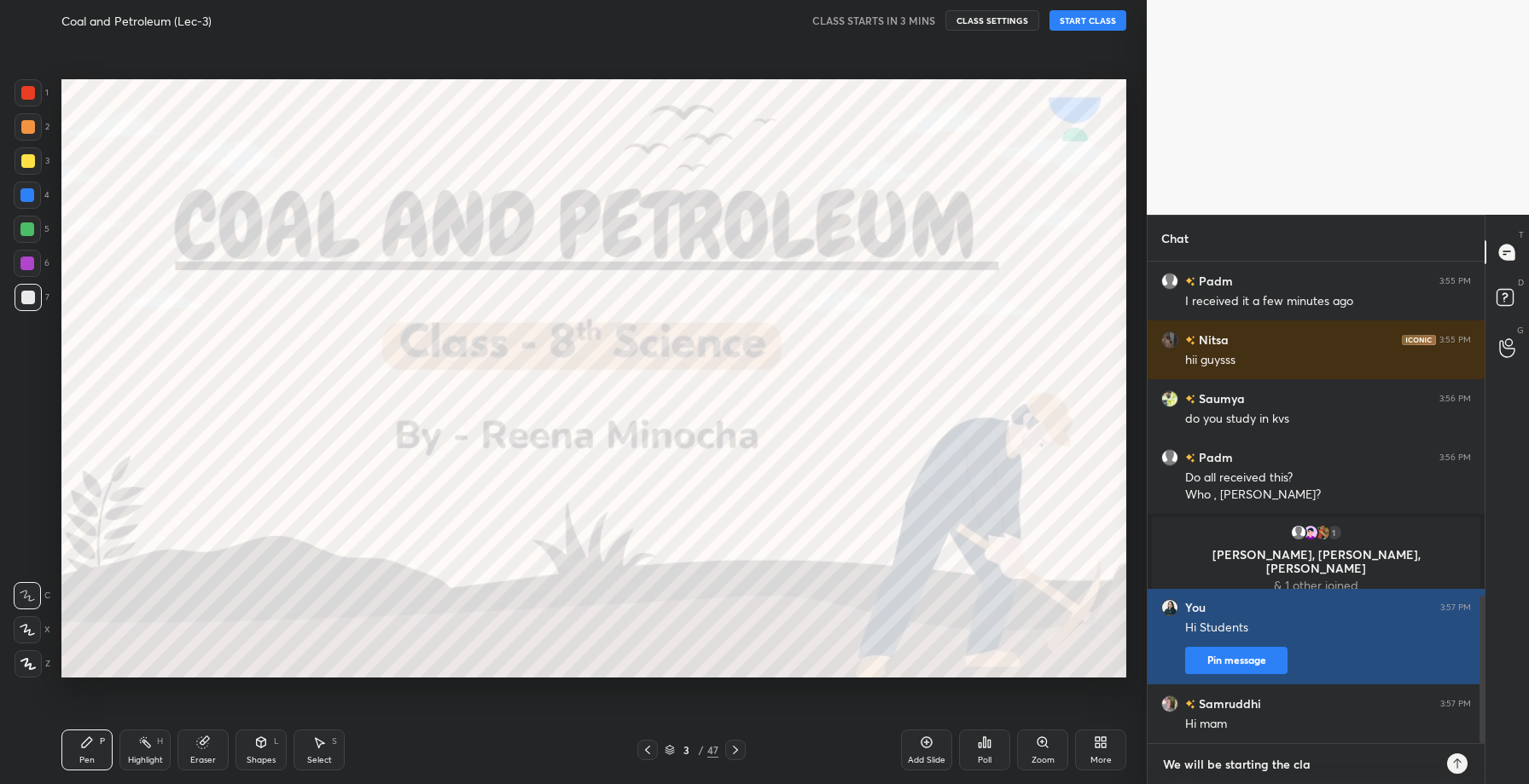
type textarea "We will be starting the clas"
type textarea "x"
type textarea "We will be starting the class"
type textarea "x"
type textarea "We will be starting the class"
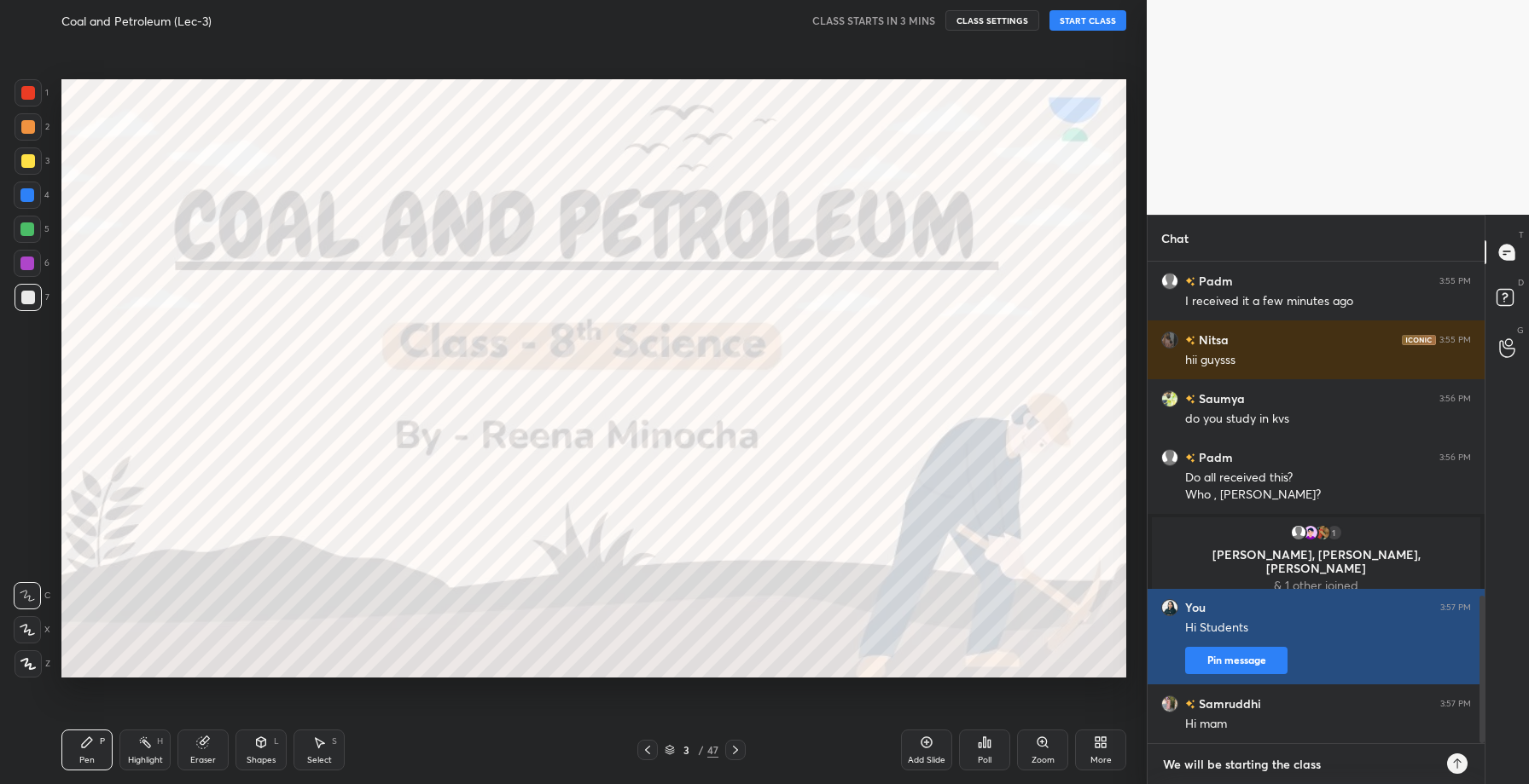
type textarea "x"
type textarea "We will be starting the class a"
type textarea "x"
type textarea "We will be starting the class at"
type textarea "x"
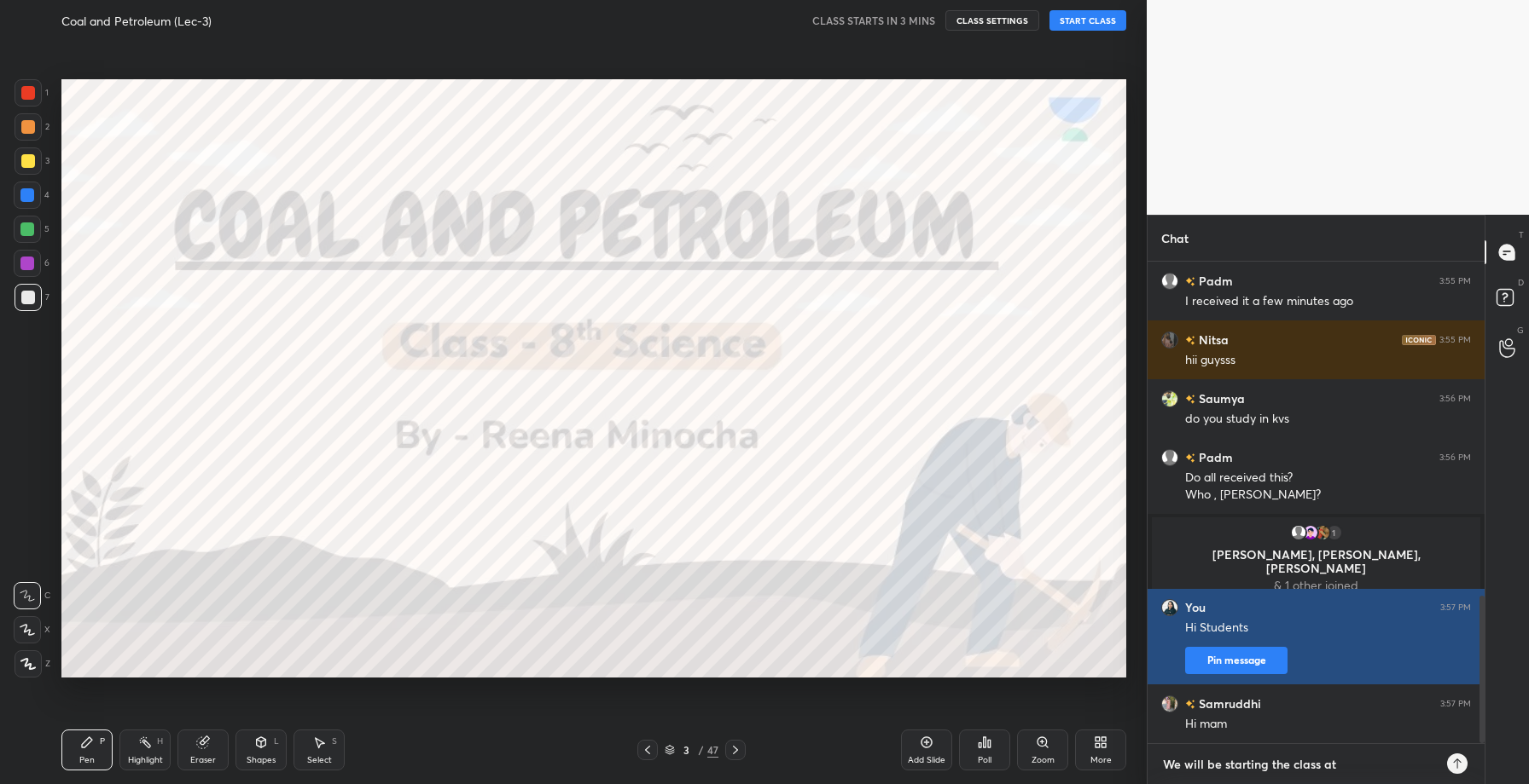
scroll to position [1147, 0]
type textarea "We will be starting the class at"
type textarea "x"
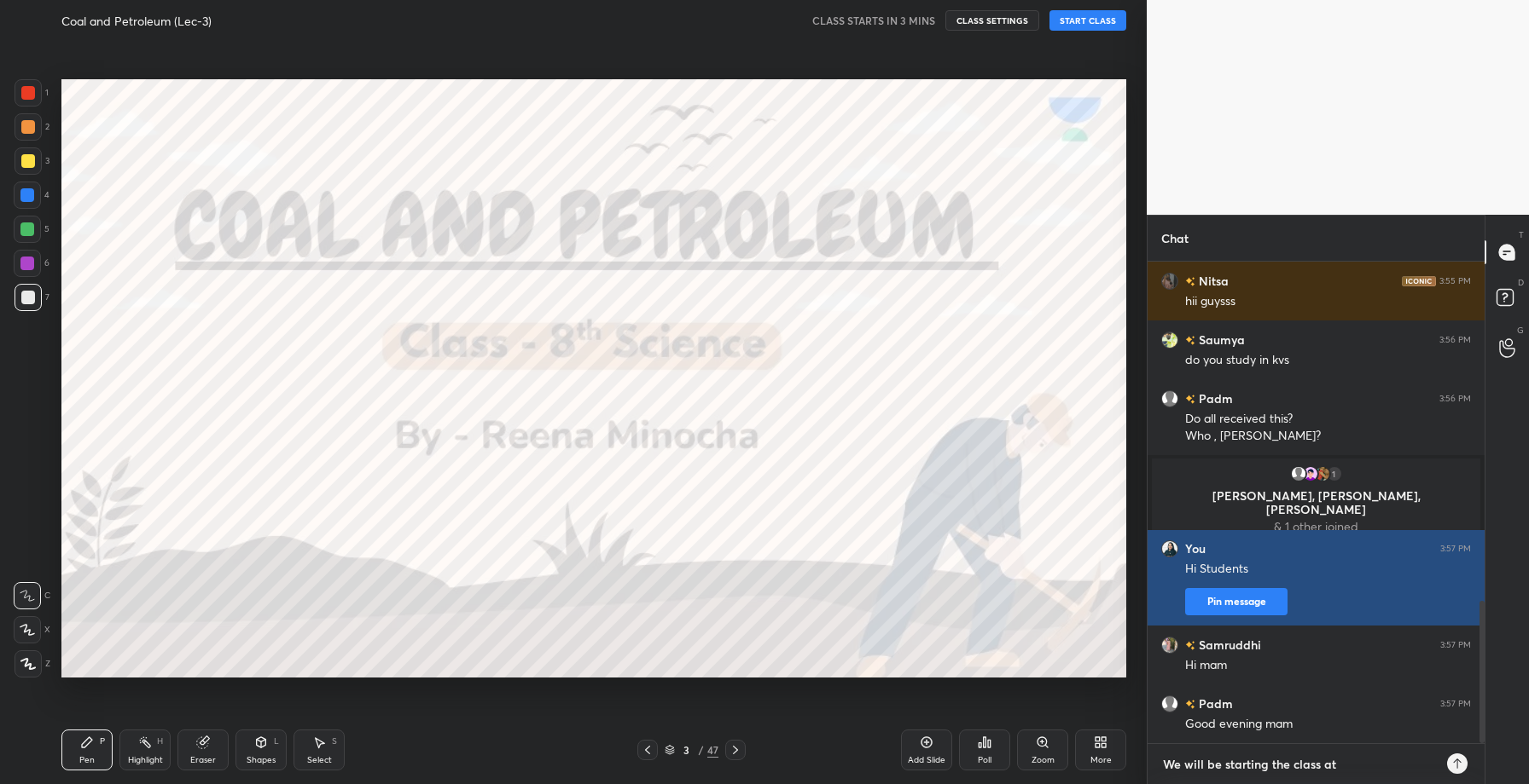
type textarea "We will be starting the class at 4"
type textarea "x"
type textarea "We will be starting the class at 4:"
type textarea "x"
type textarea "We will be starting the class at 4:2"
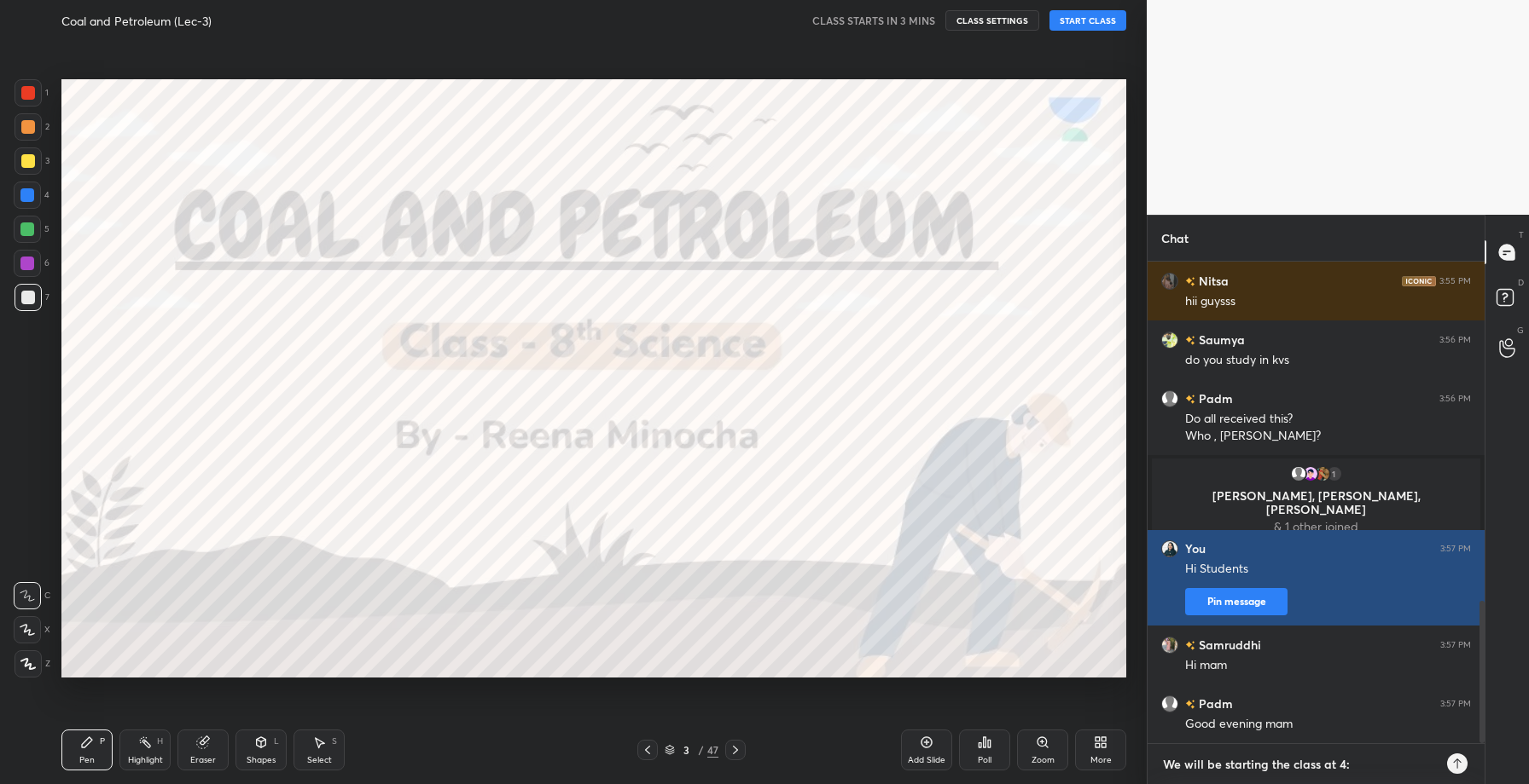
type textarea "x"
type textarea "We will be starting the class at 4:20"
type textarea "x"
type textarea "We will be starting the class at 4:20"
type textarea "x"
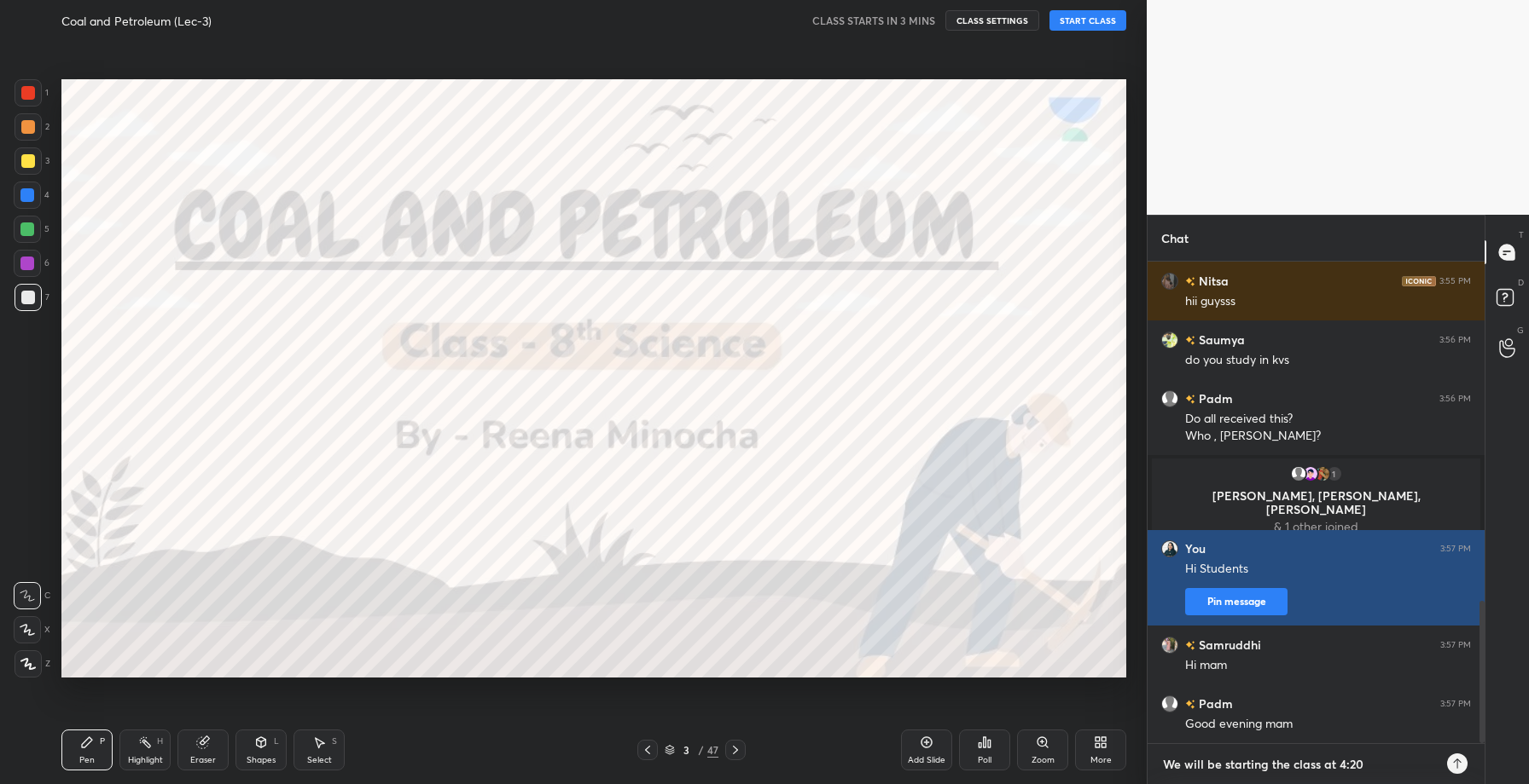
type textarea "We will be starting the class at 4:20"
type textarea "x"
type textarea "We will be starting the class at 4:2"
type textarea "x"
type textarea "We will be starting the class at 4:20"
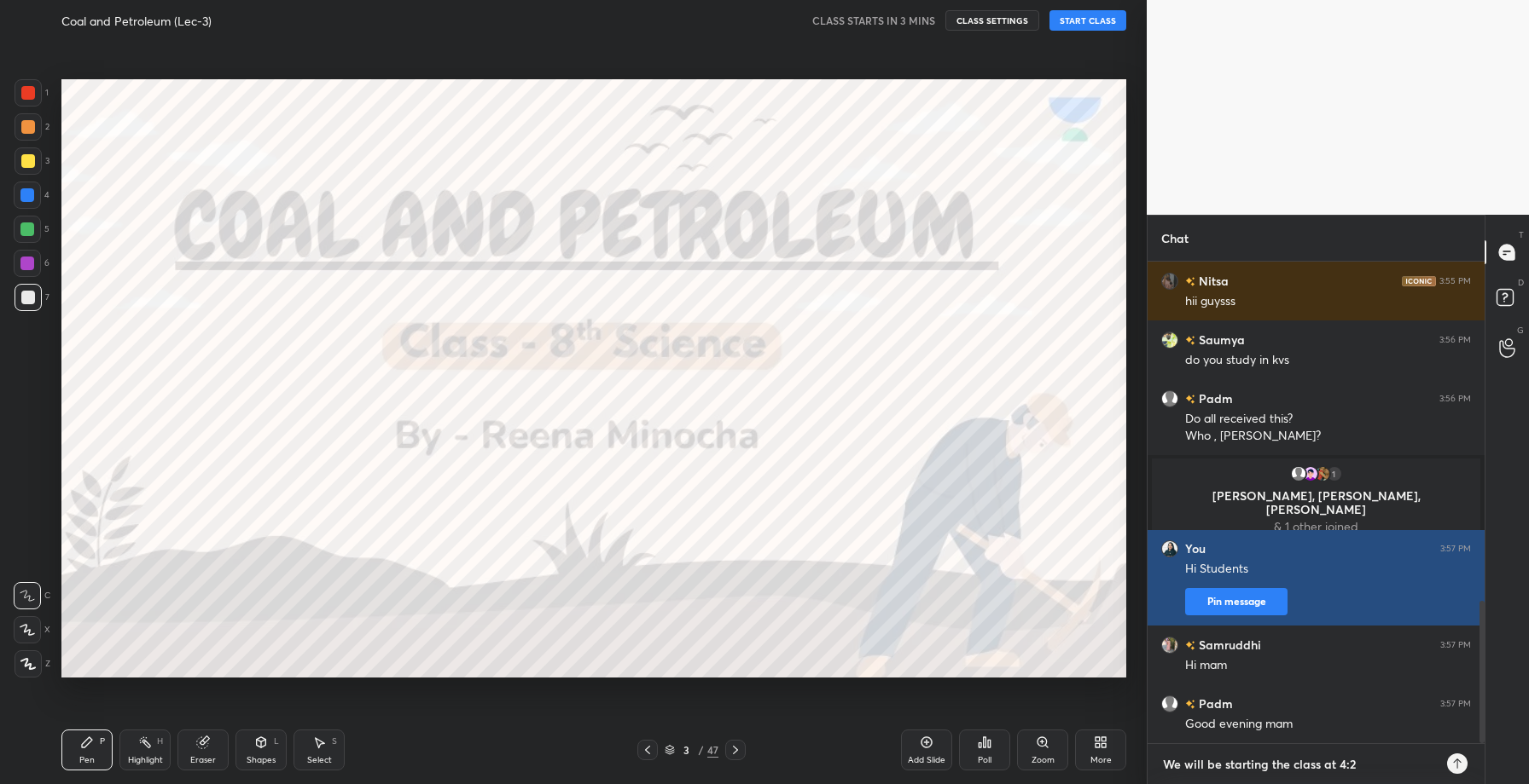
type textarea "x"
type textarea "We will be starting the class at 4:20"
type textarea "x"
type textarea "We will be starting the class at 4:20 P"
type textarea "x"
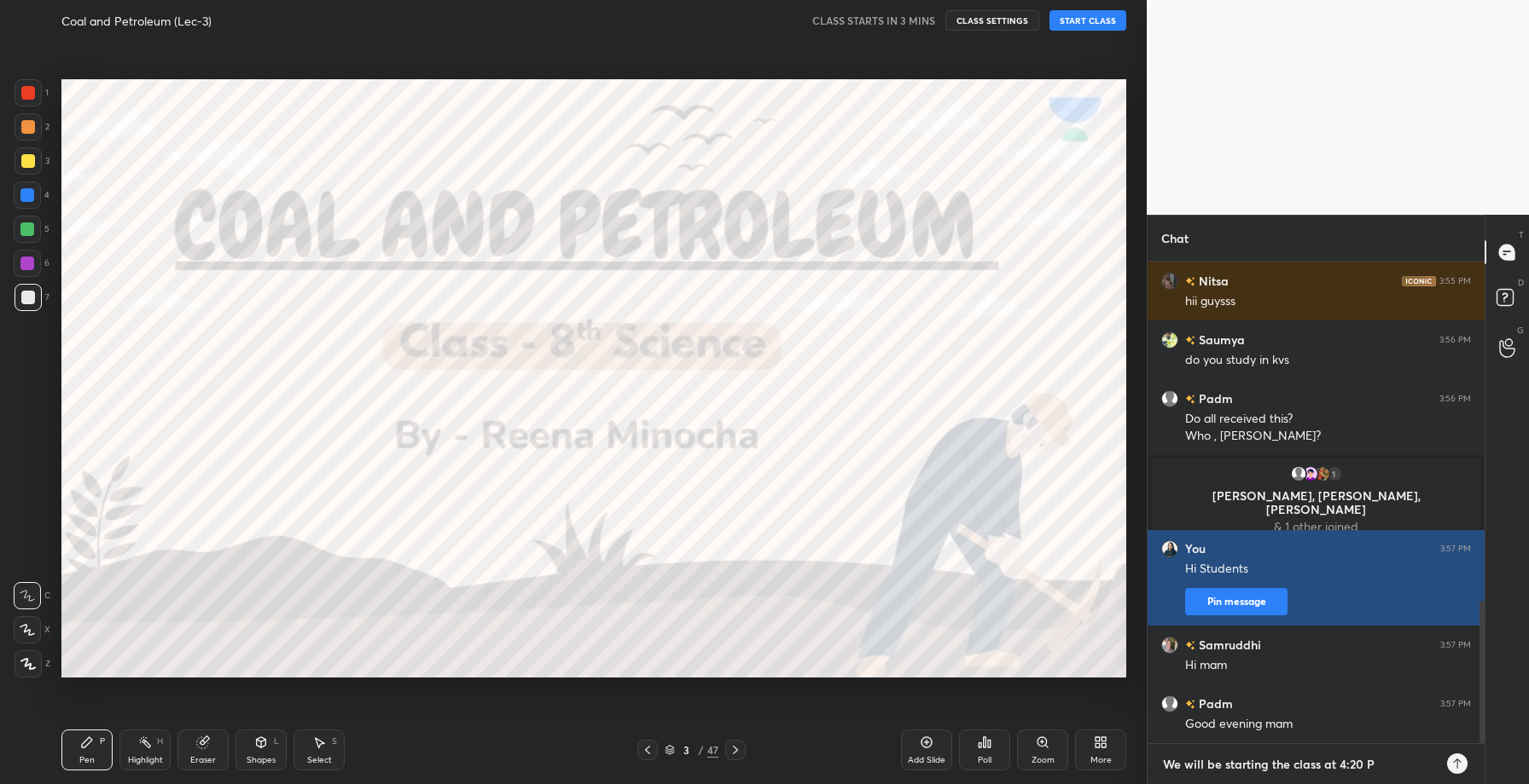
type textarea "We will be starting the class at 4:20 Pm"
type textarea "x"
type textarea "We will be starting the class at 4:20 Pm"
type textarea "x"
type textarea "We will be starting the class at 4:20 Pm"
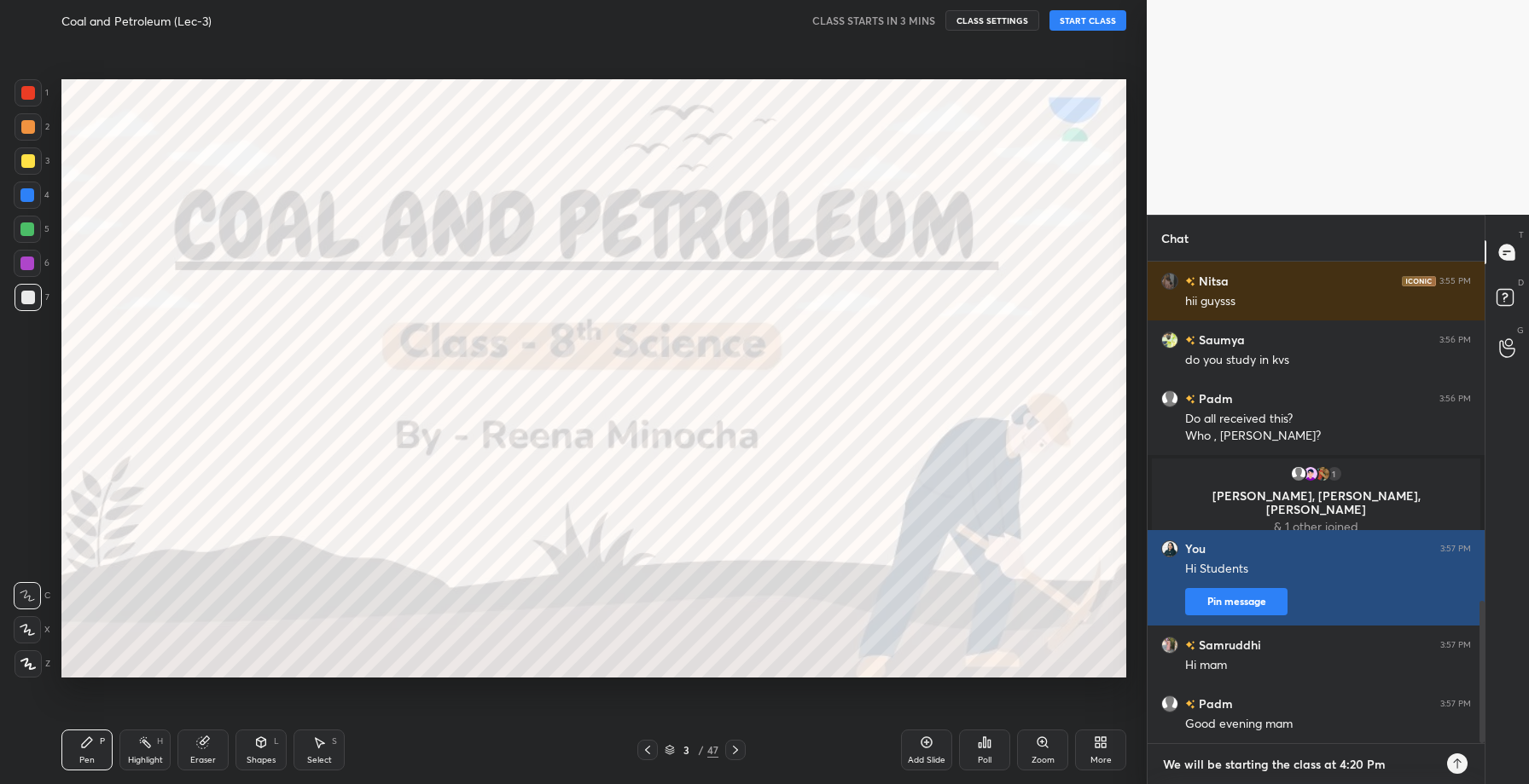
type textarea "x"
type textarea "We will be starting the class at 4:20 P"
type textarea "x"
type textarea "We will be starting the class at 4:20 Pm"
type textarea "x"
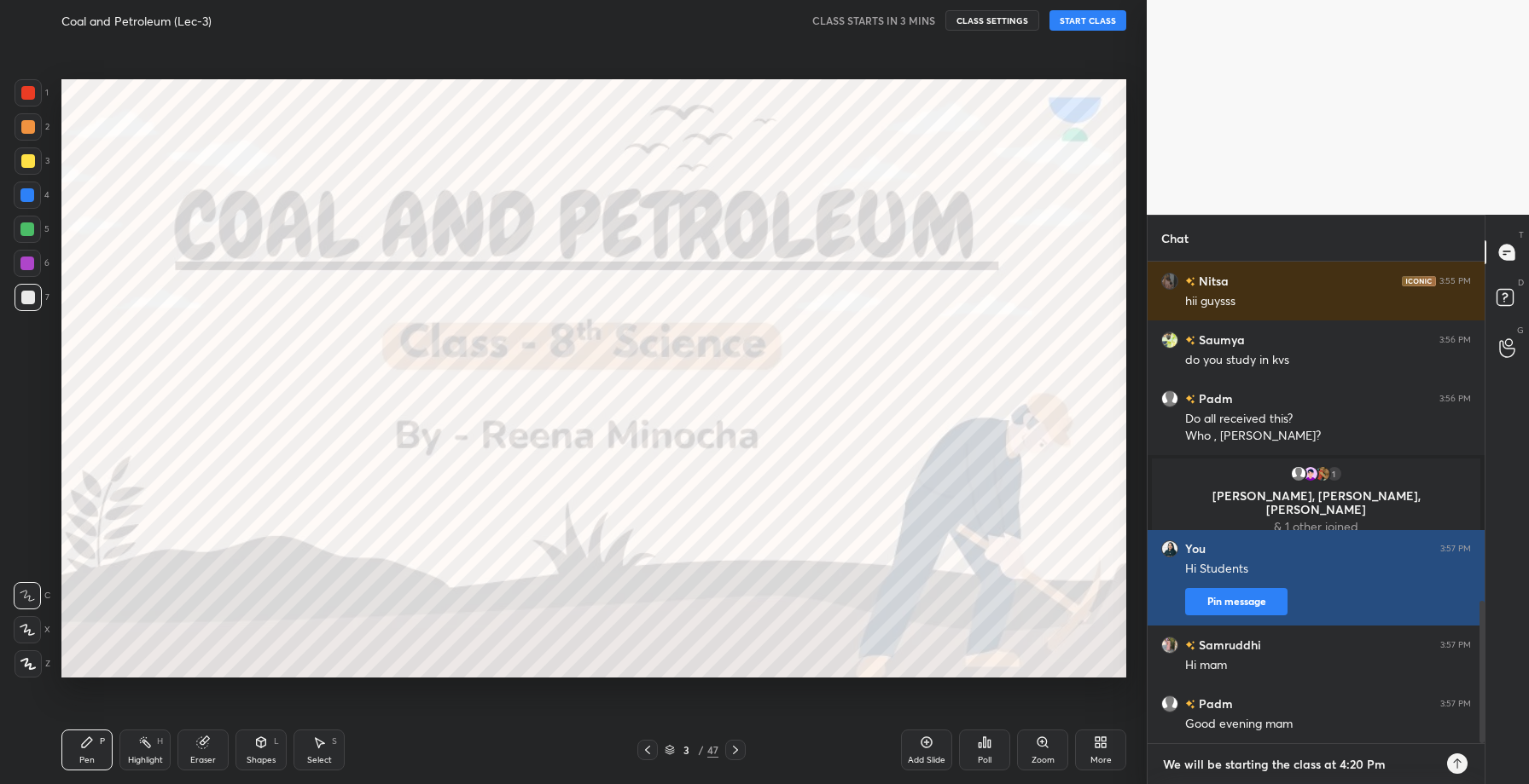
type textarea "We will be starting the class at 4:20 Pm"
type textarea "x"
type textarea "We will be starting the class at 4:20 Pm"
type textarea "x"
type textarea "We will be starting the class at 4:20 P"
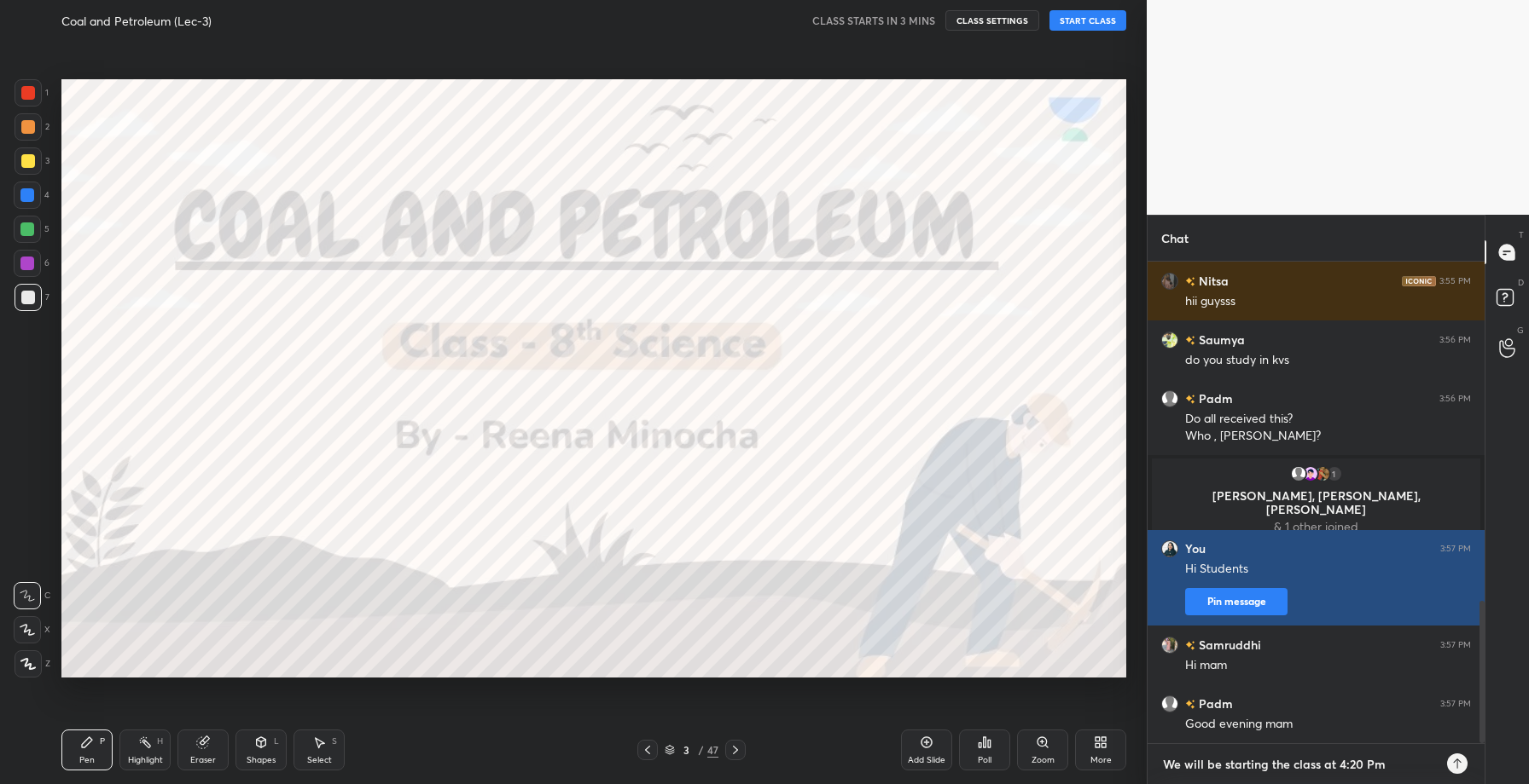
type textarea "x"
type textarea "We will be starting the class at 4:20 PM"
type textarea "x"
type textarea "We will be starting the class at 4:20 PM"
type textarea "x"
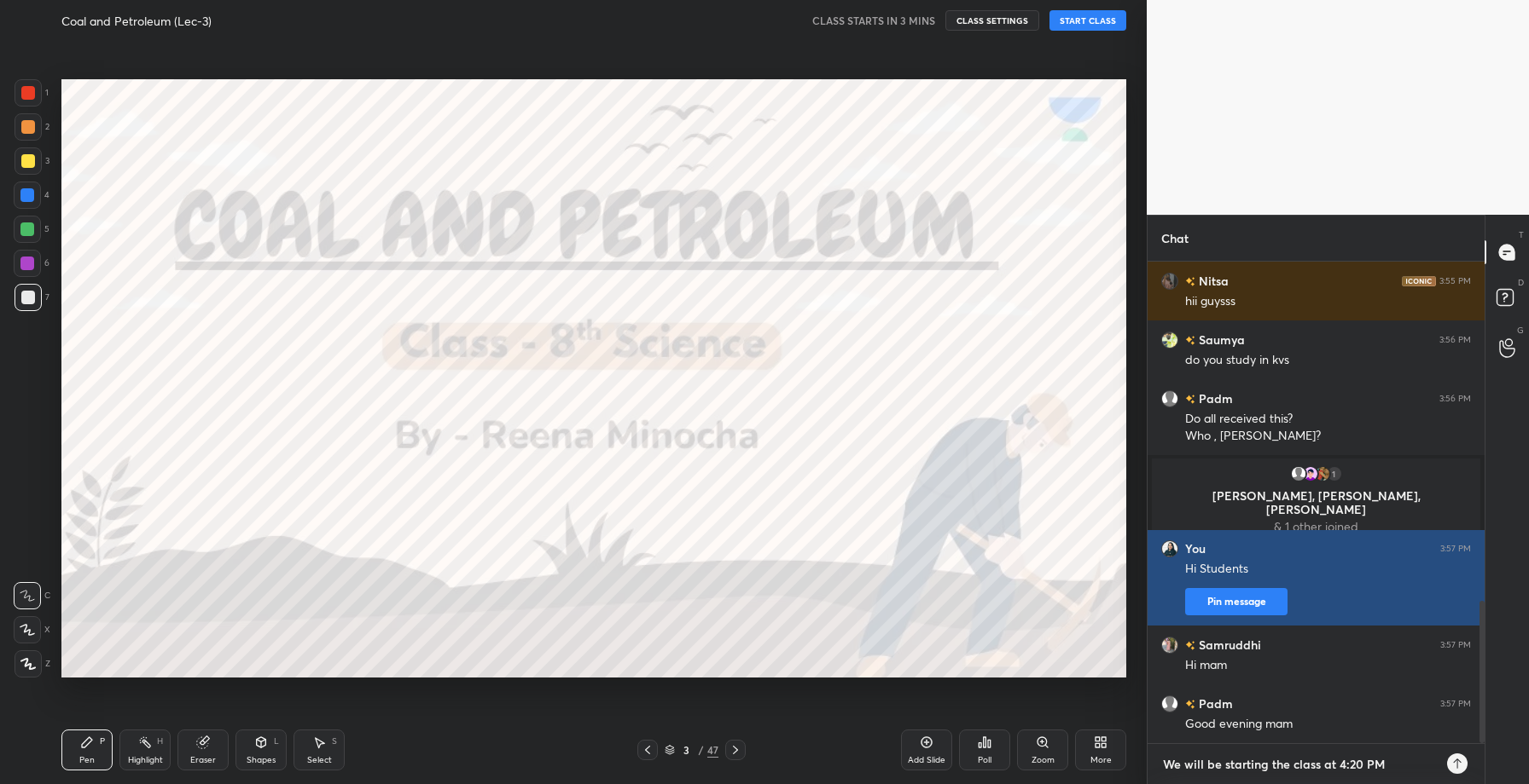
type textarea "We will be starting the class at 4:20 PM t"
type textarea "x"
type textarea "We will be starting the class at 4:20 PM to"
type textarea "x"
type textarea "We will be starting the class at 4:20 PM [PERSON_NAME]"
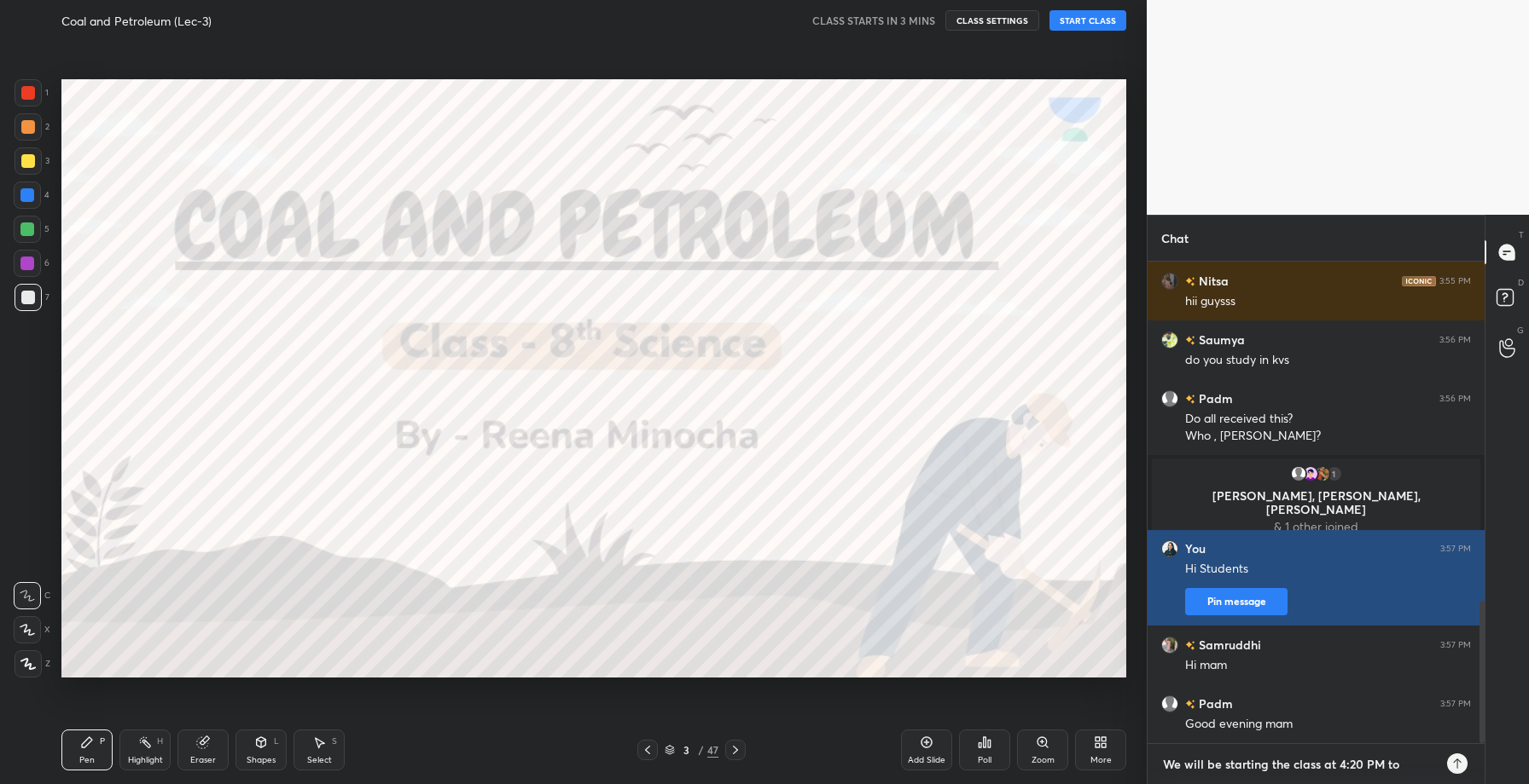
type textarea "x"
type textarea "We will be starting the class at 4:20 PM toda"
type textarea "x"
type textarea "We will be starting the class at 4:20 PM [DATE]"
type textarea "x"
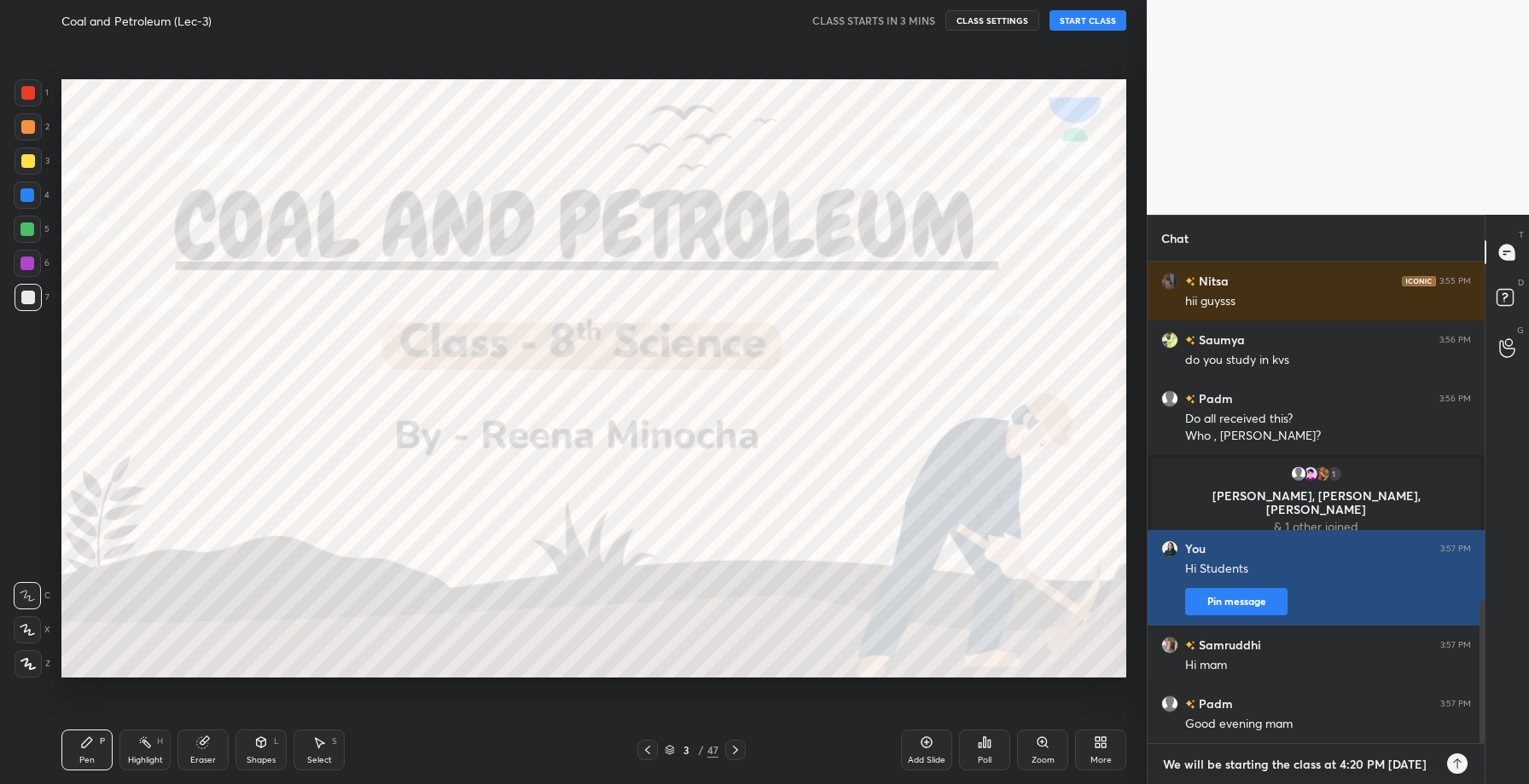
type textarea "We will be starting the class at 4:20 PM [DATE],"
type textarea "x"
type textarea "We will be starting the class at 4:20 PM [DATE],"
type textarea "x"
type textarea "We will be starting the class at 4:20 PM [DATE], a"
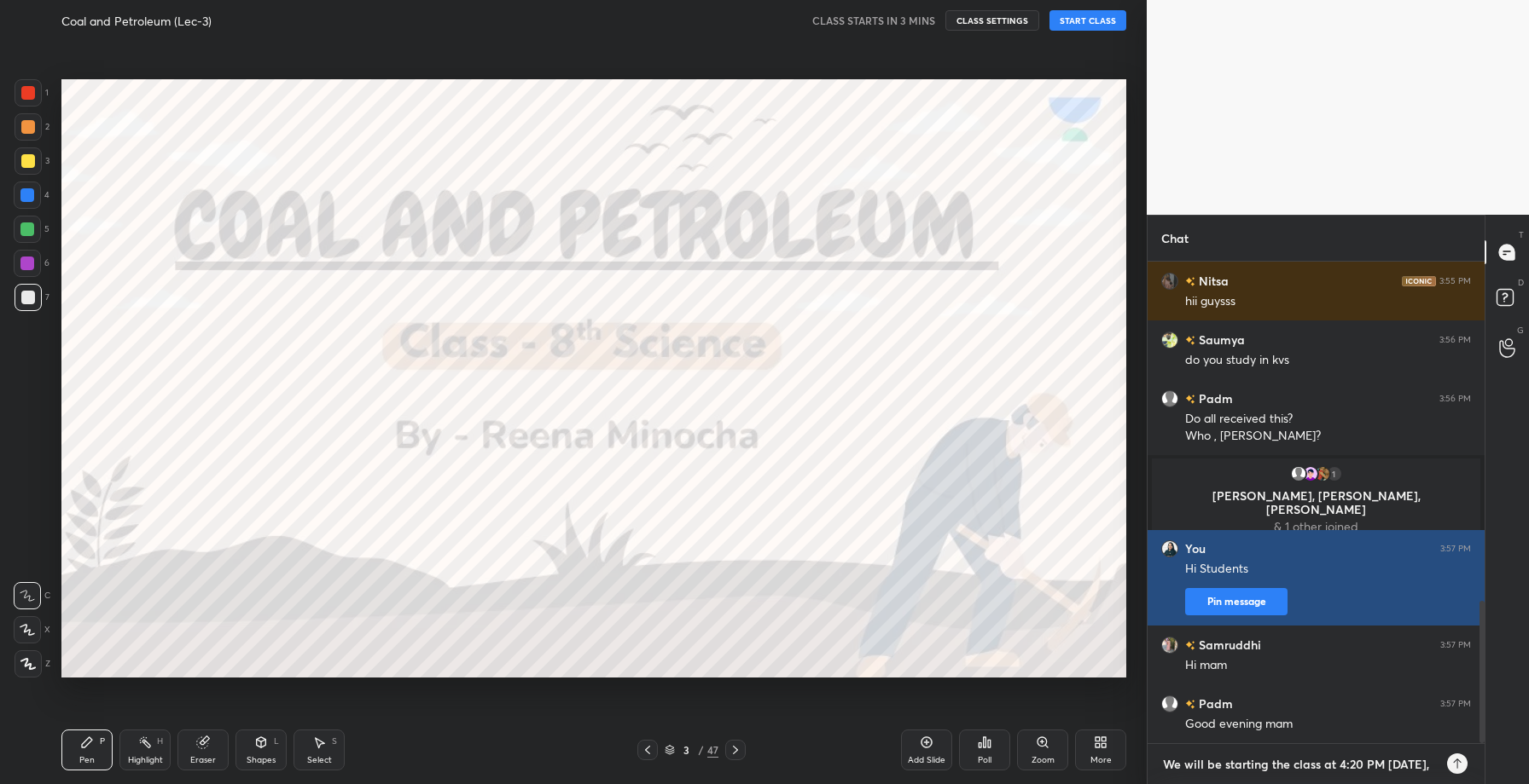
type textarea "x"
type textarea "We will be starting the class at 4:20 PM [DATE], as"
type textarea "x"
type textarea "We will be starting the class at 4:20 PM [DATE], as"
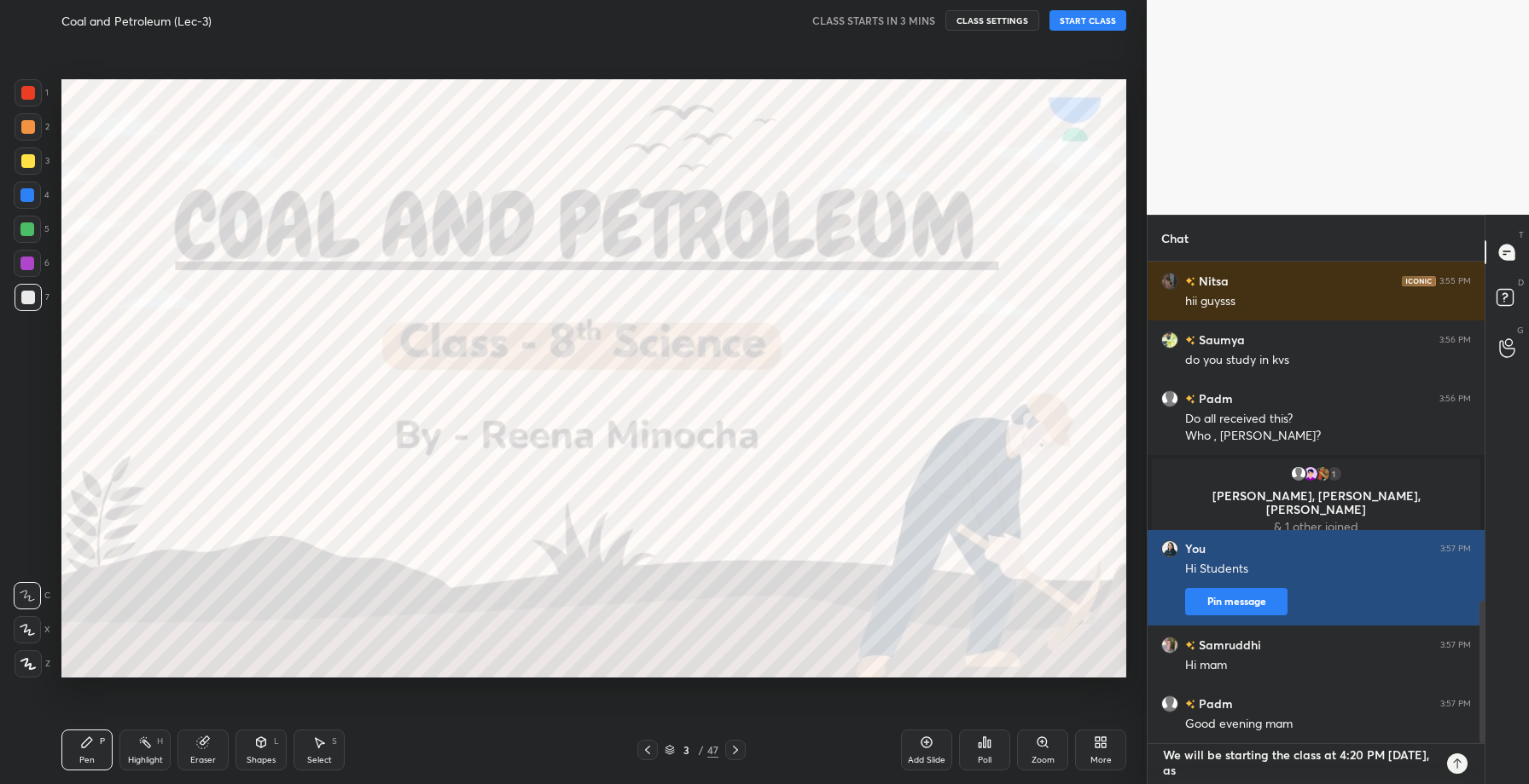
type textarea "x"
type textarea "We will be starting the class at 4:20 PM [DATE], as t"
type textarea "x"
type textarea "We will be starting the class at 4:20 PM [DATE], as th"
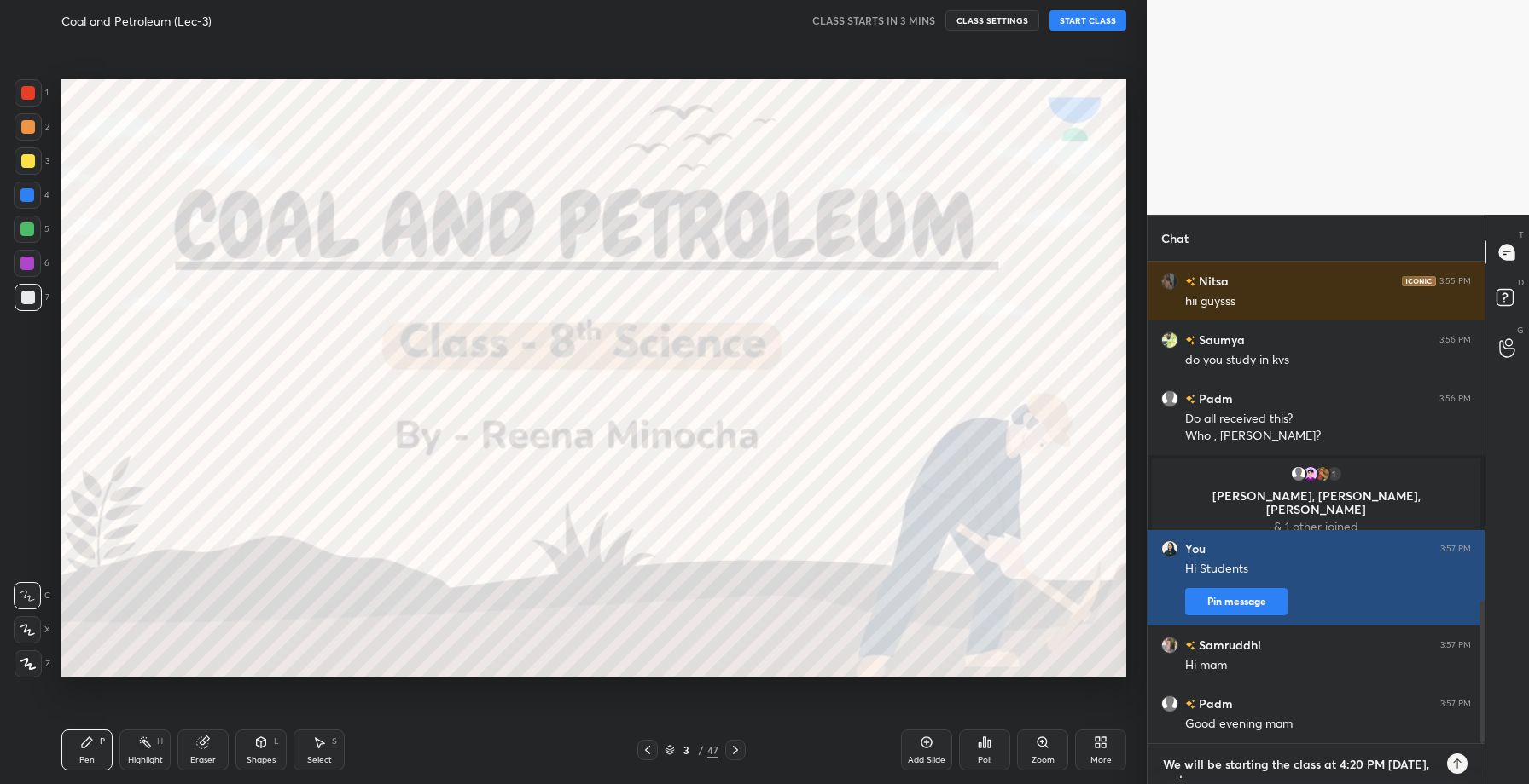
type textarea "x"
type textarea "We will be starting the class at 4:20 PM [DATE], as the"
type textarea "x"
type textarea "We will be starting the class at 4:20 PM [DATE], as ther"
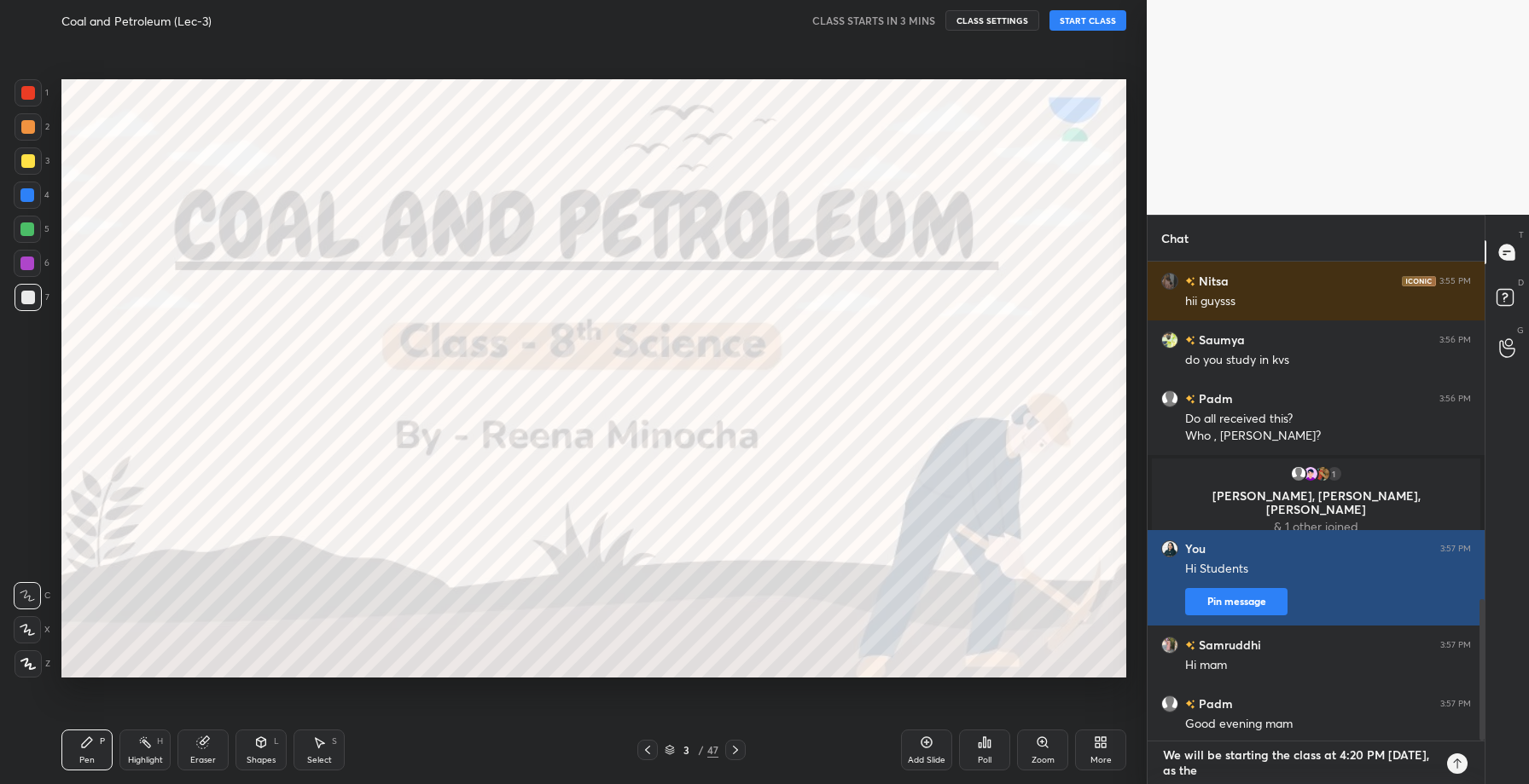
type textarea "x"
type textarea "We will be starting the class at 4:20 PM [DATE], as there"
type textarea "x"
type textarea "We will be starting the class at 4:20 PM [DATE], as there"
type textarea "x"
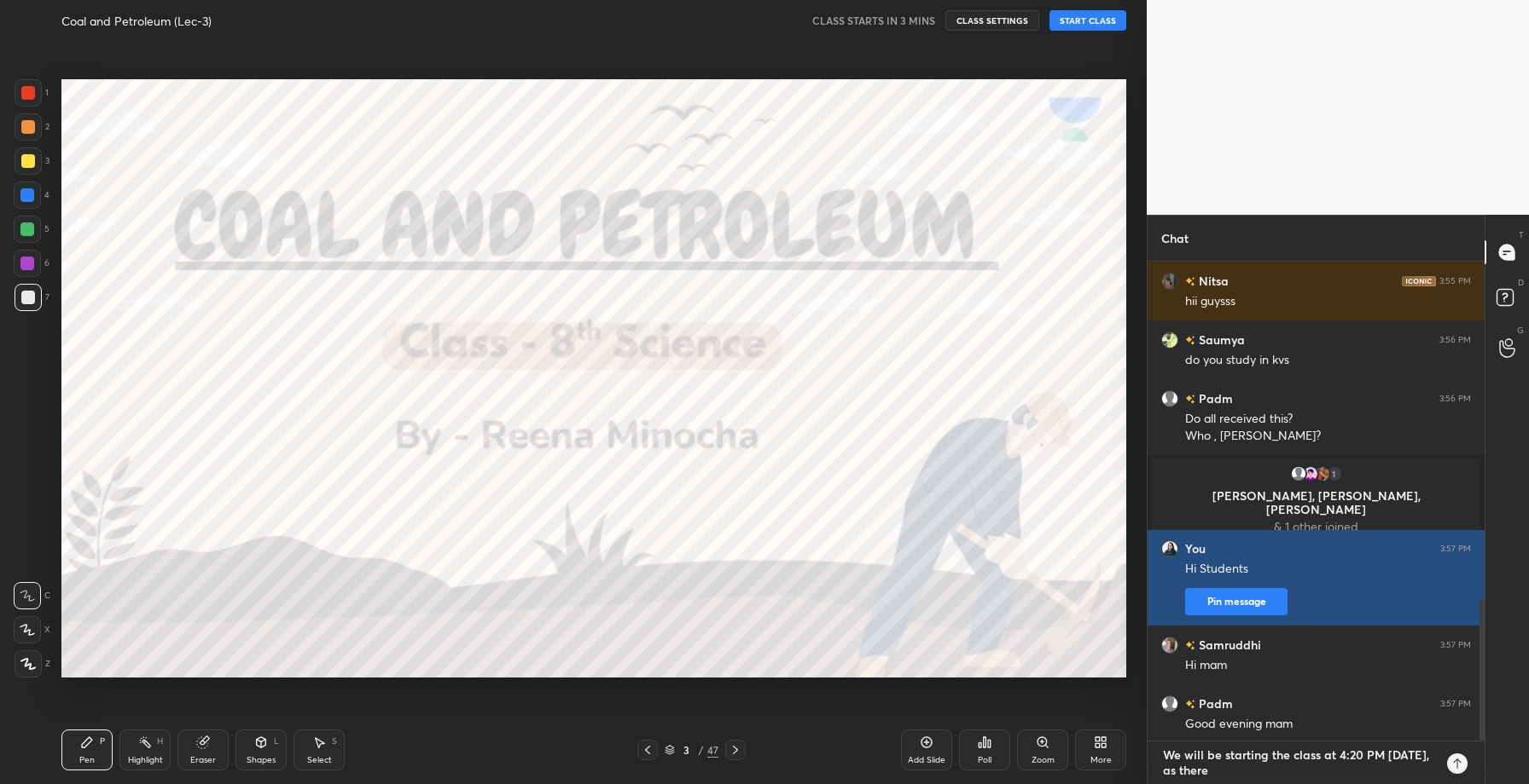
type textarea "We will be starting the class at 4:20 PM [DATE], as there i"
type textarea "x"
type textarea "We will be starting the class at 4:20 PM [DATE], as there is"
type textarea "x"
type textarea "We will be starting the class at 4:20 PM [DATE], as there is"
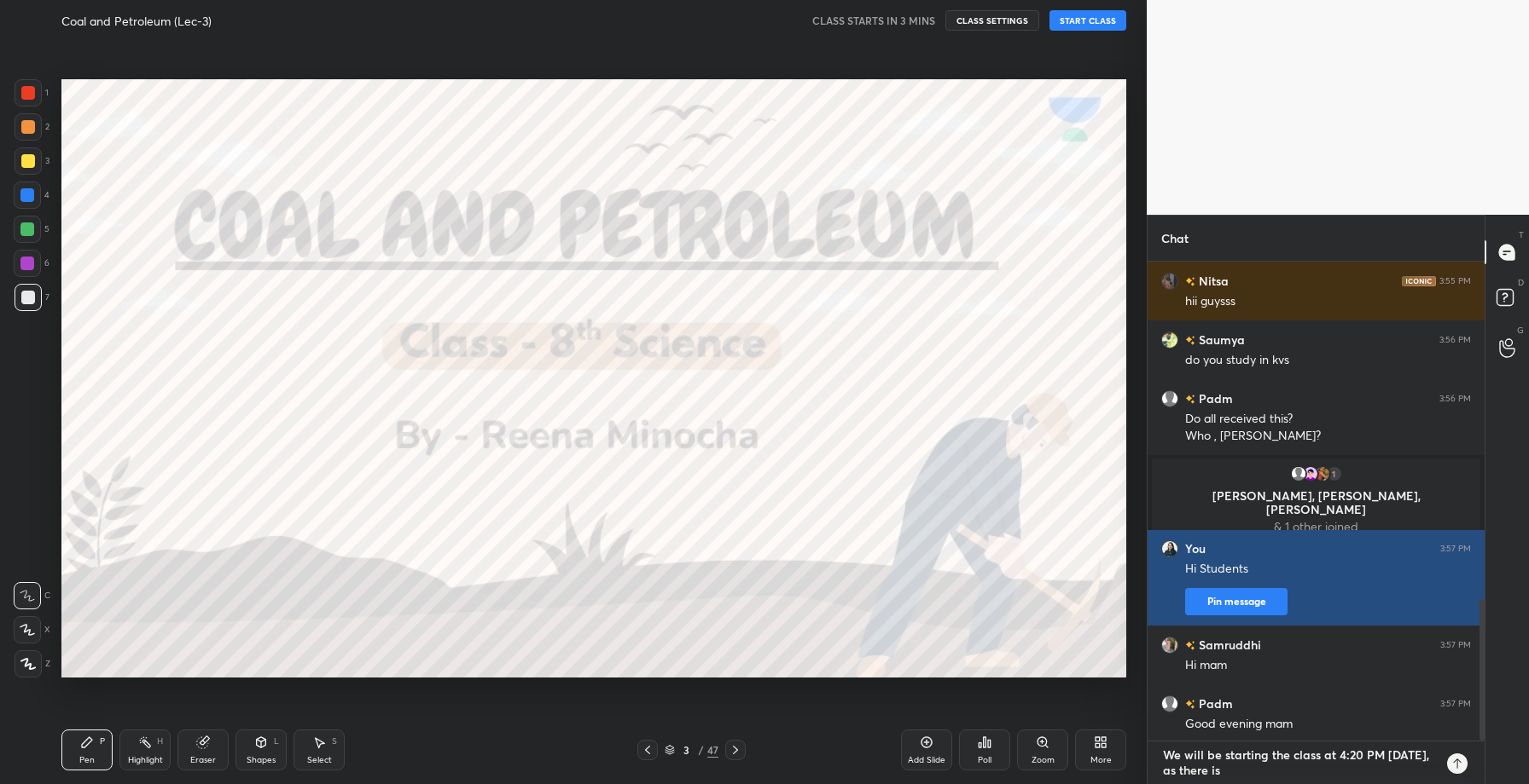
type textarea "x"
type textarea "We will be starting the class at 4:20 PM [DATE], as there is l"
type textarea "x"
type textarea "We will be starting the class at 4:20 PM [DATE], as there is li"
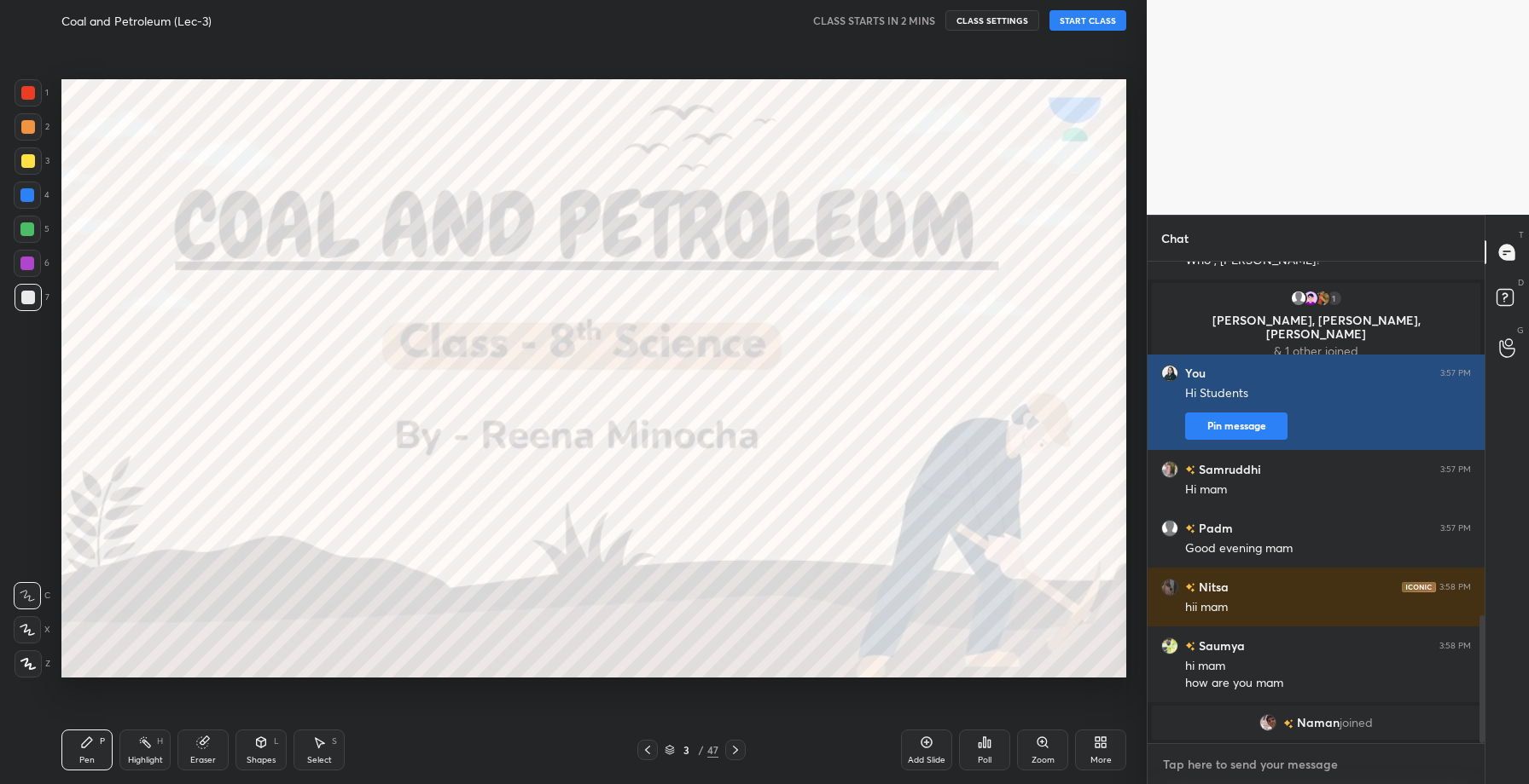
scroll to position [1335, 0]
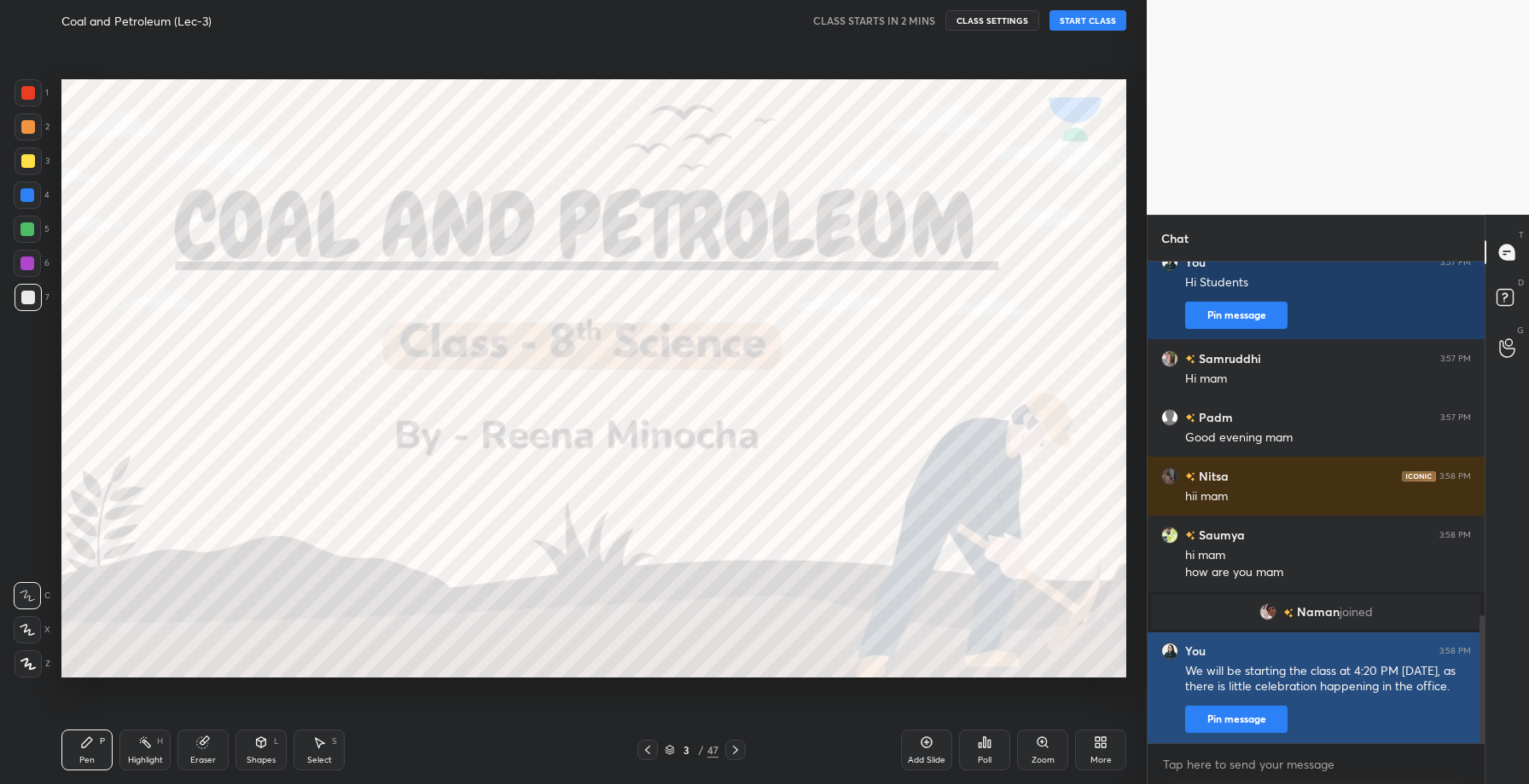
click at [1231, 718] on button "Pin message" at bounding box center [1235, 720] width 102 height 28
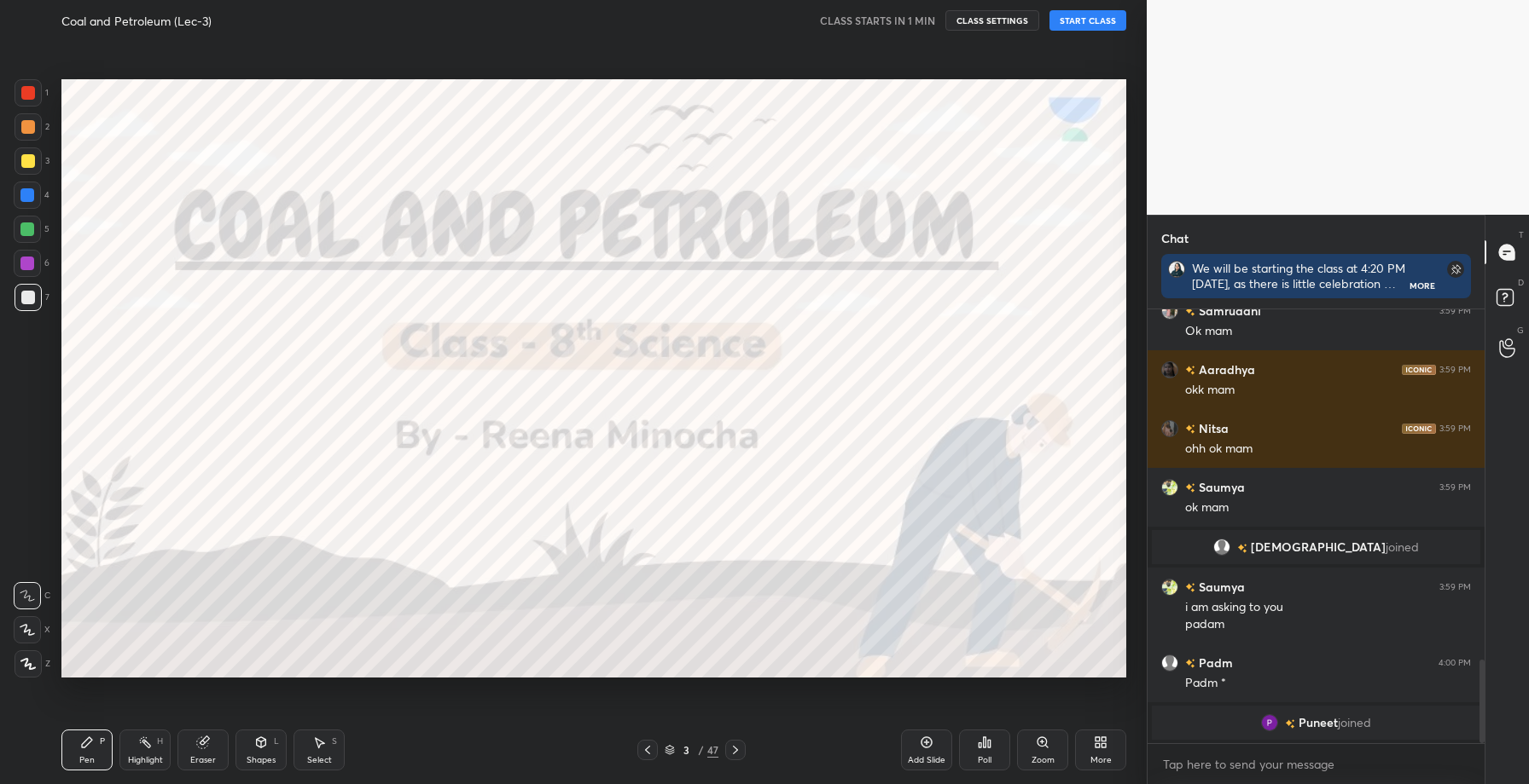
scroll to position [1846, 0]
